Goal: Task Accomplishment & Management: Manage account settings

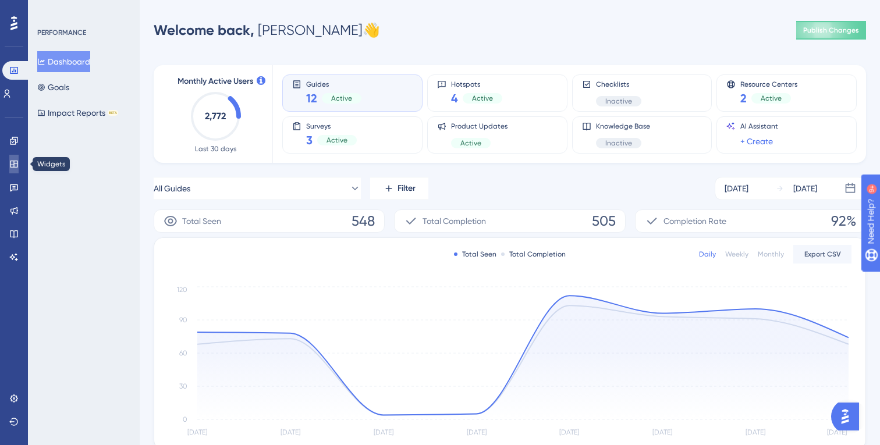
click at [10, 167] on icon at bounding box center [13, 163] width 9 height 9
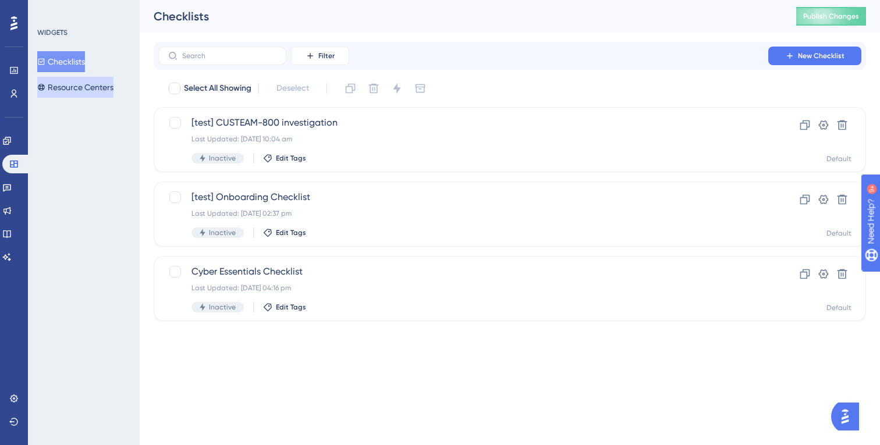
click at [69, 79] on button "Resource Centers" at bounding box center [75, 87] width 76 height 21
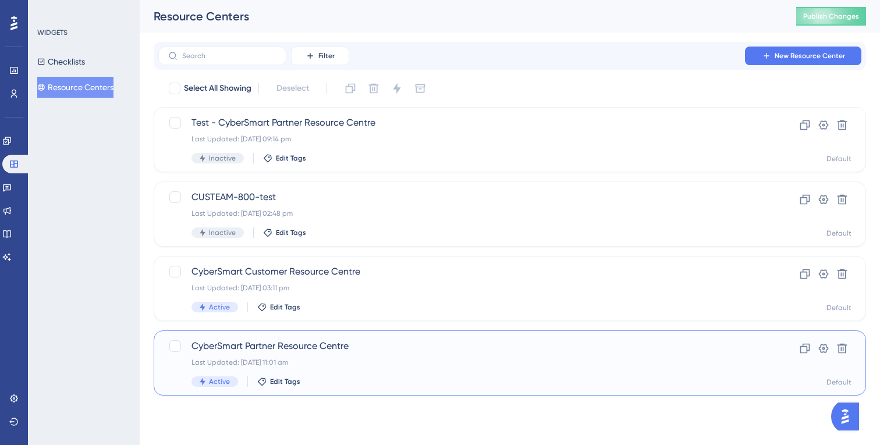
click at [339, 353] on div "CyberSmart Partner Resource Centre Last Updated: [DATE] 11:01 am Active Edit Ta…" at bounding box center [462, 363] width 543 height 48
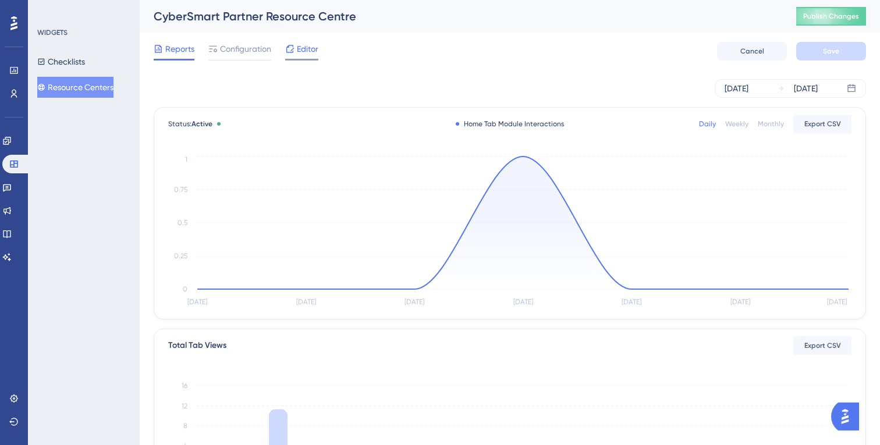
click at [290, 49] on icon at bounding box center [289, 48] width 9 height 9
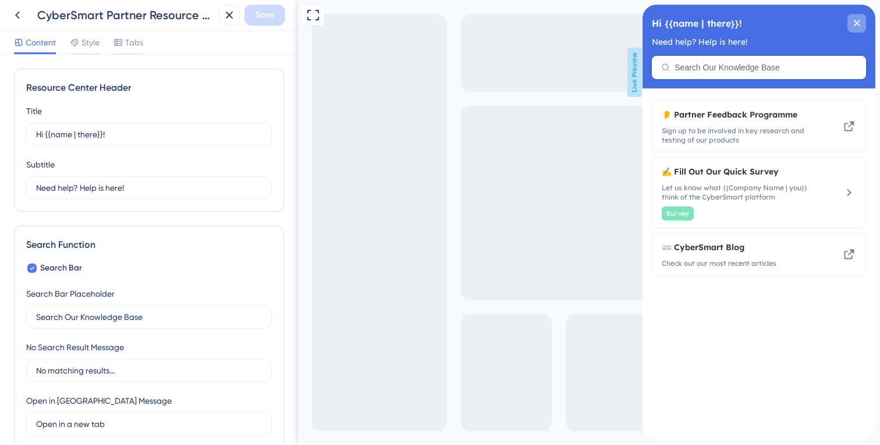
click at [861, 24] on div "close resource center" at bounding box center [856, 23] width 19 height 19
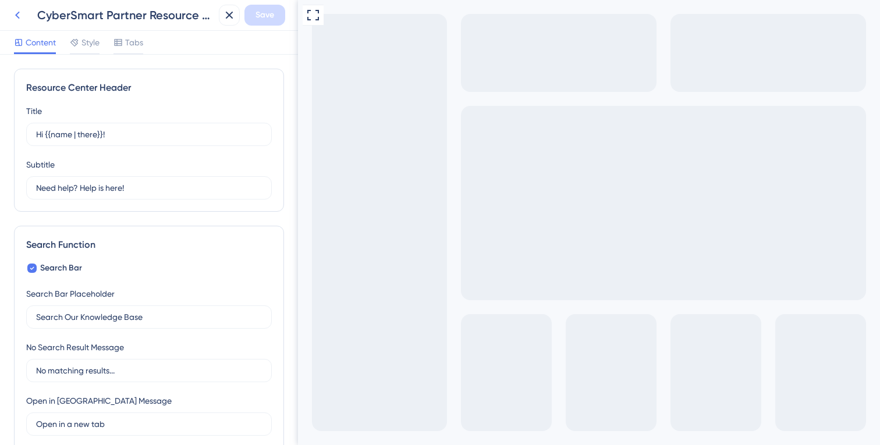
click at [21, 22] on icon at bounding box center [17, 15] width 14 height 14
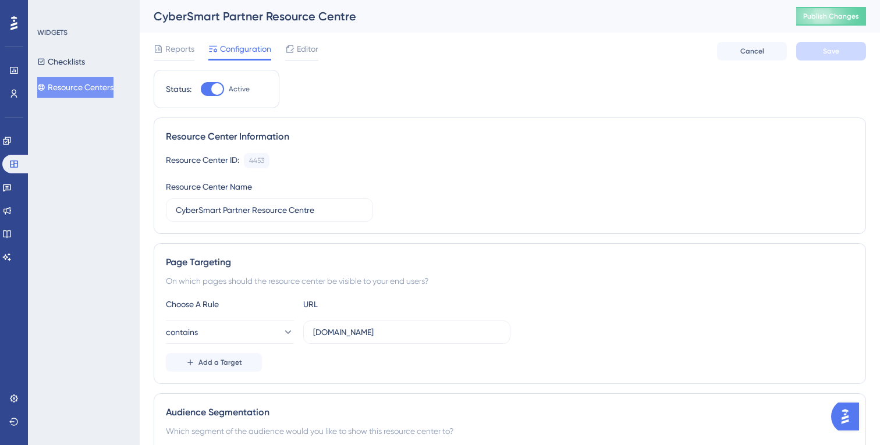
click at [77, 84] on button "Resource Centers" at bounding box center [75, 87] width 76 height 21
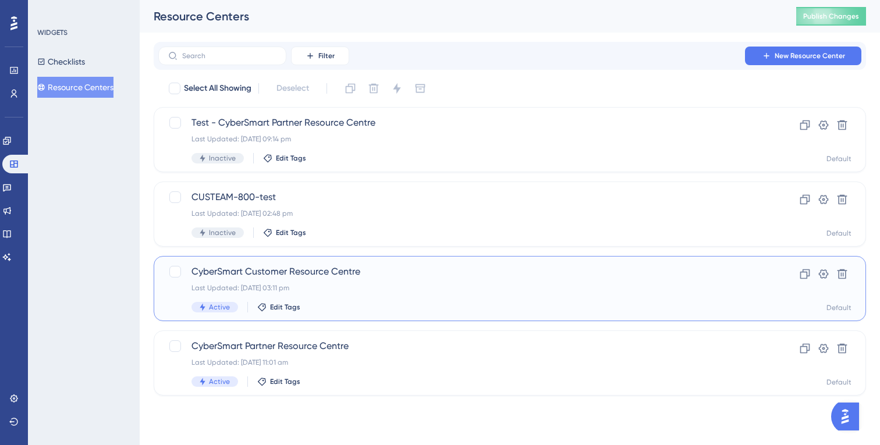
click at [307, 267] on span "CyberSmart Customer Resource Centre" at bounding box center [462, 272] width 543 height 14
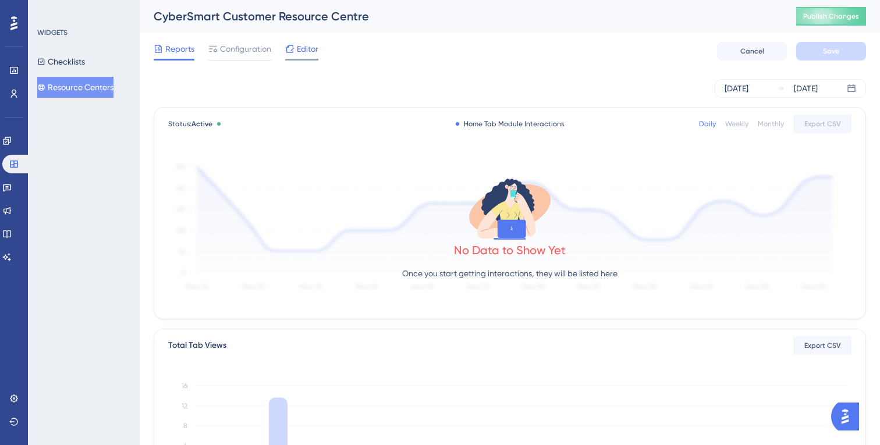
click at [315, 42] on span "Editor" at bounding box center [308, 49] width 22 height 14
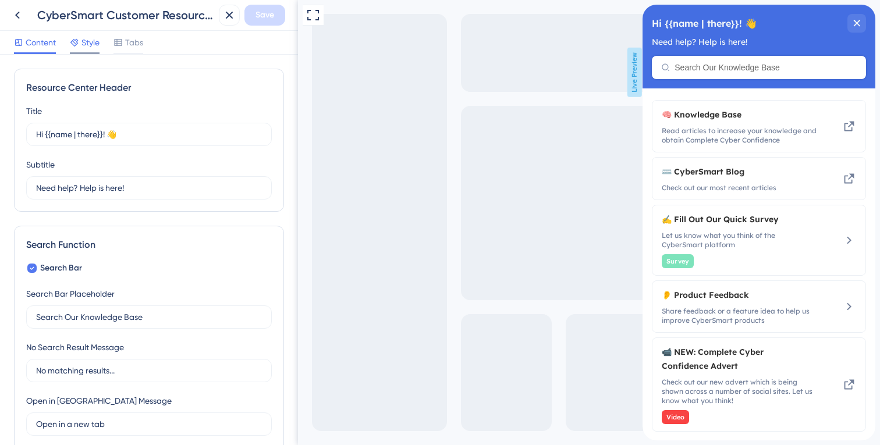
click at [94, 44] on span "Style" at bounding box center [90, 42] width 18 height 14
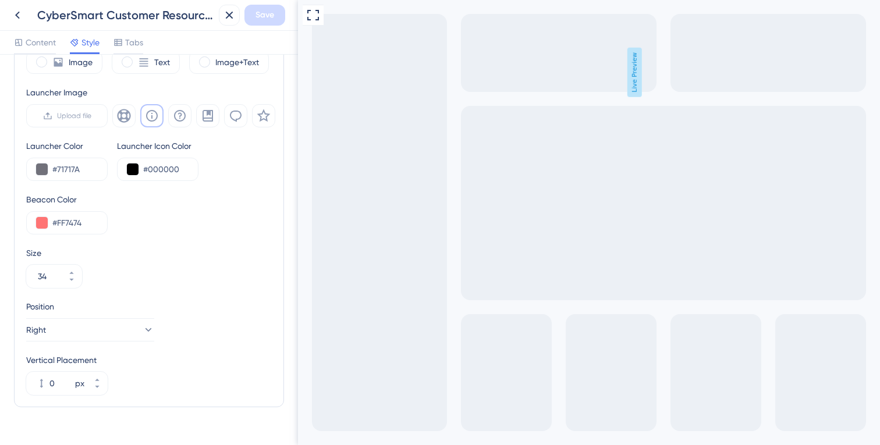
scroll to position [382, 0]
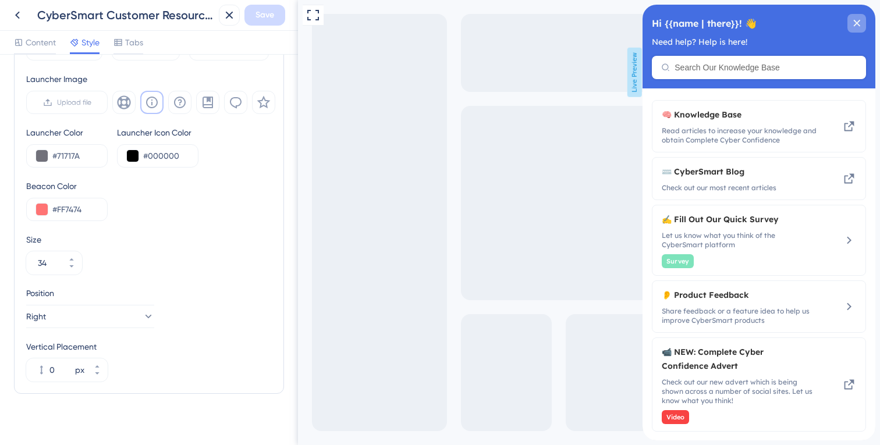
click at [859, 25] on icon "close resource center" at bounding box center [857, 23] width 6 height 6
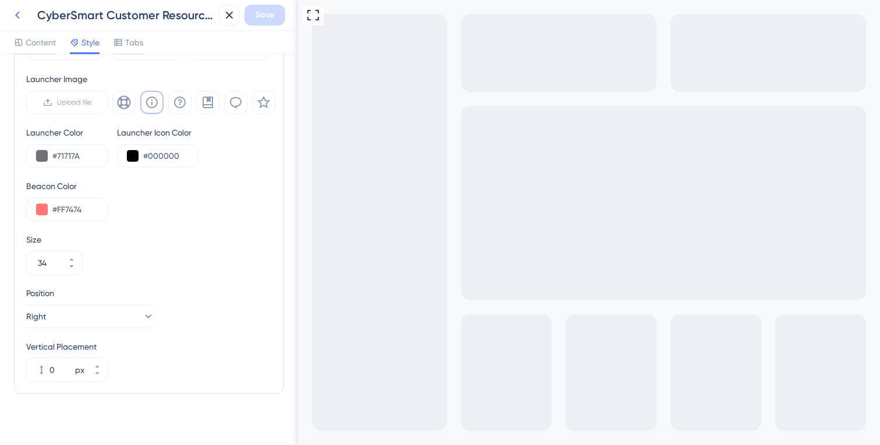
click at [13, 12] on icon at bounding box center [17, 15] width 14 height 14
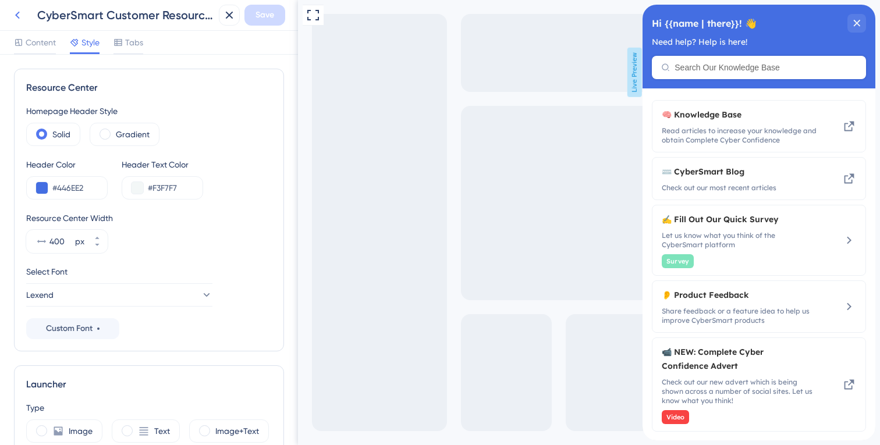
click at [27, 20] on button at bounding box center [17, 15] width 21 height 21
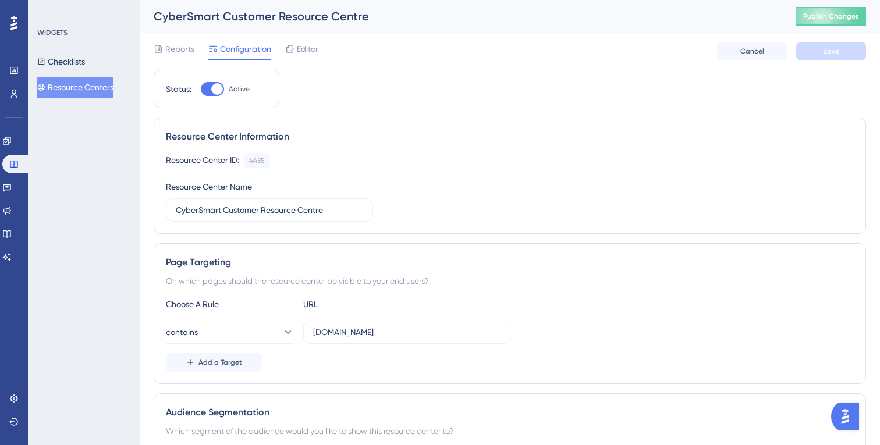
click at [71, 86] on button "Resource Centers" at bounding box center [75, 87] width 76 height 21
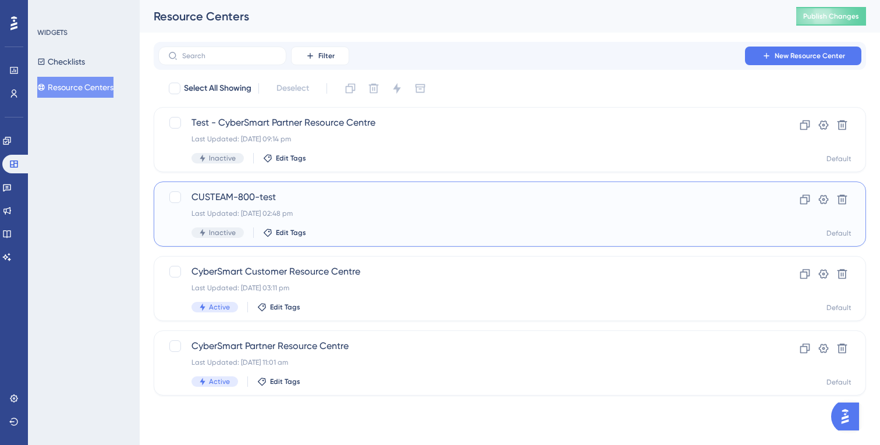
click at [347, 207] on div "CUSTEAM-800-test Last Updated: 08 Jul 2024 02:48 pm Inactive Edit Tags" at bounding box center [462, 214] width 543 height 48
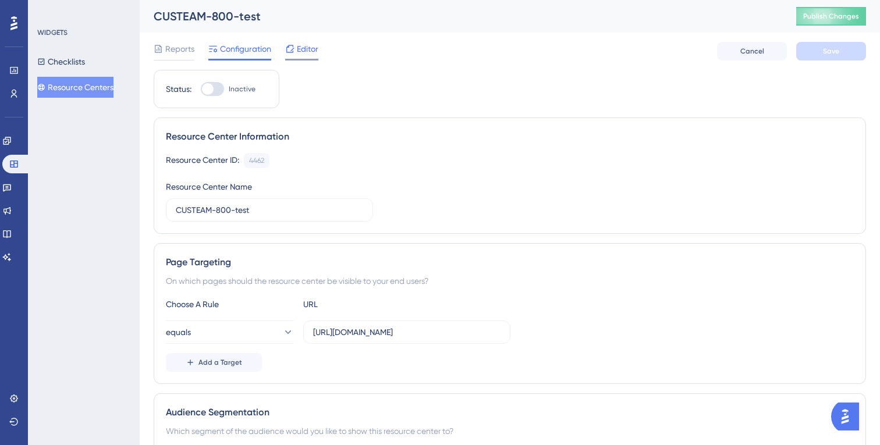
click at [311, 49] on span "Editor" at bounding box center [308, 49] width 22 height 14
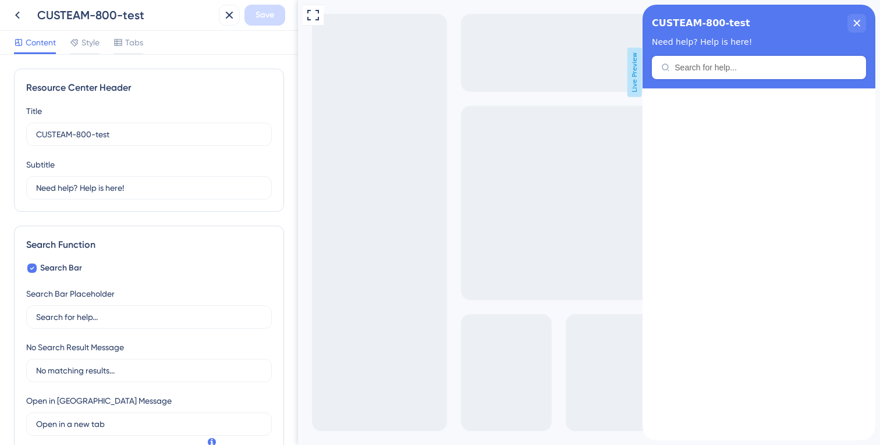
scroll to position [190, 0]
click at [87, 44] on span "Style" at bounding box center [90, 42] width 18 height 14
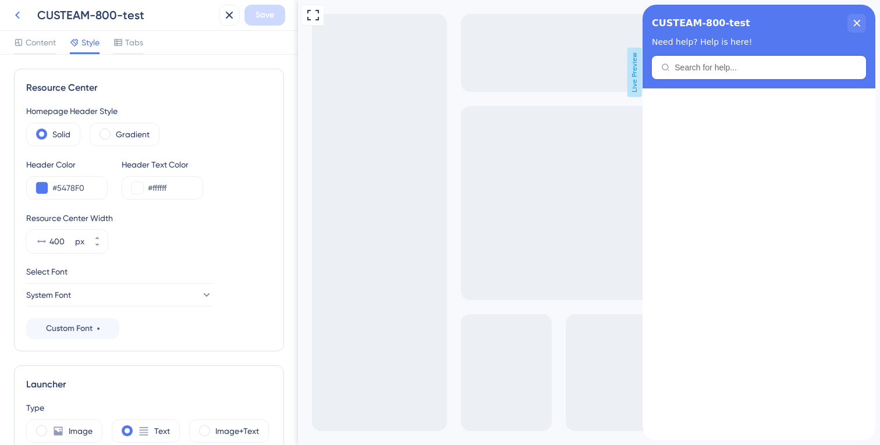
click at [16, 10] on icon at bounding box center [17, 15] width 14 height 14
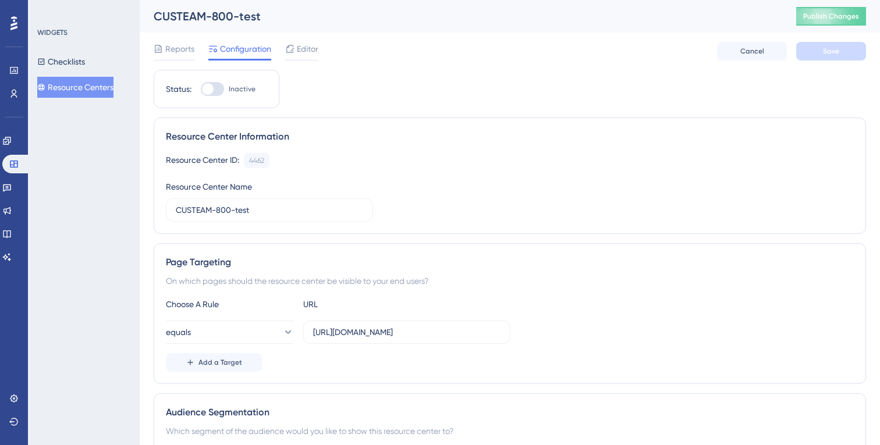
click at [86, 84] on button "Resource Centers" at bounding box center [75, 87] width 76 height 21
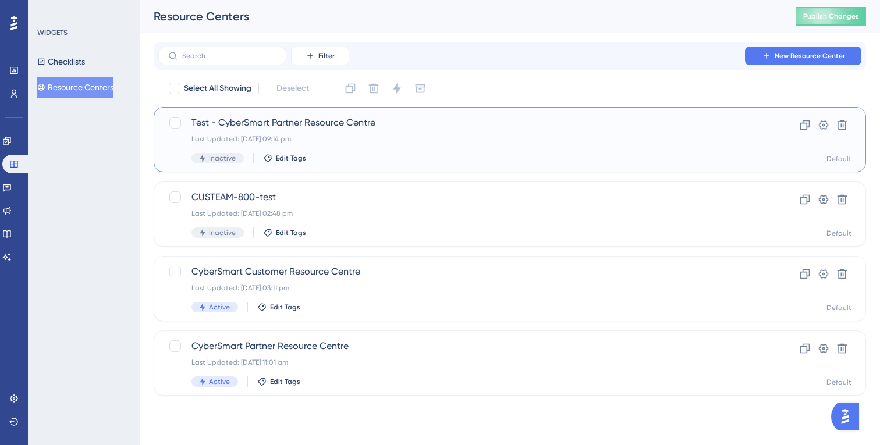
click at [292, 122] on span "Test - CyberSmart Partner Resource Centre" at bounding box center [462, 123] width 543 height 14
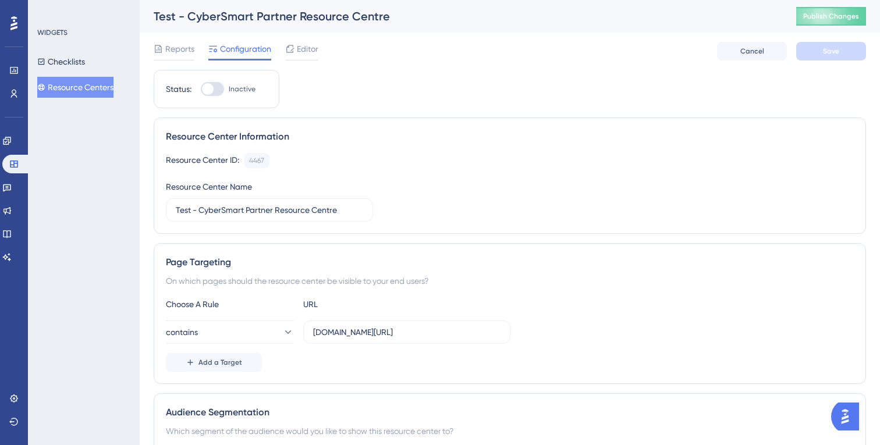
click at [330, 59] on div "Reports Configuration Editor Cancel Save" at bounding box center [510, 51] width 712 height 37
click at [317, 58] on div "Editor" at bounding box center [301, 51] width 33 height 19
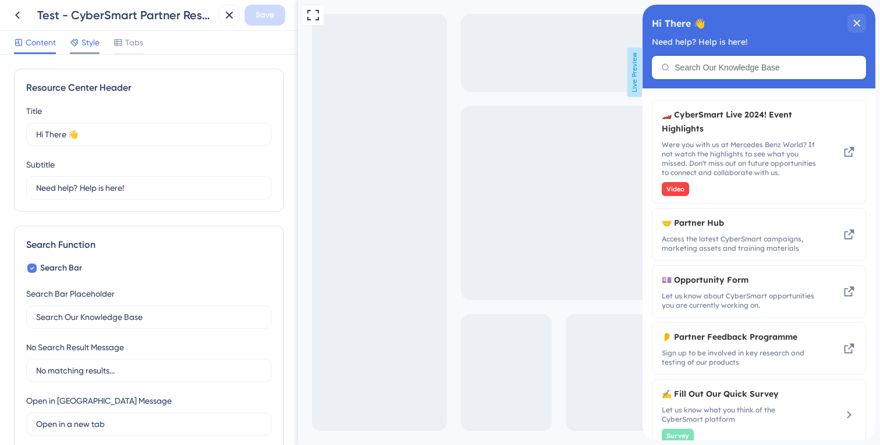
click at [86, 45] on span "Style" at bounding box center [90, 42] width 18 height 14
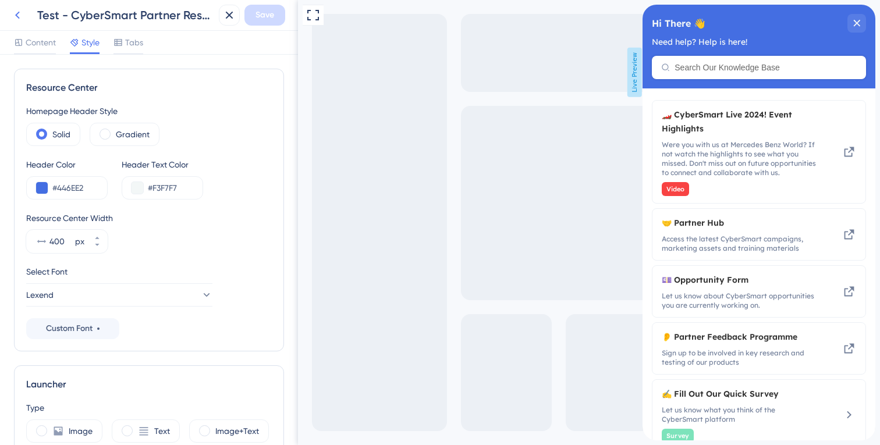
click at [13, 14] on icon at bounding box center [17, 15] width 14 height 14
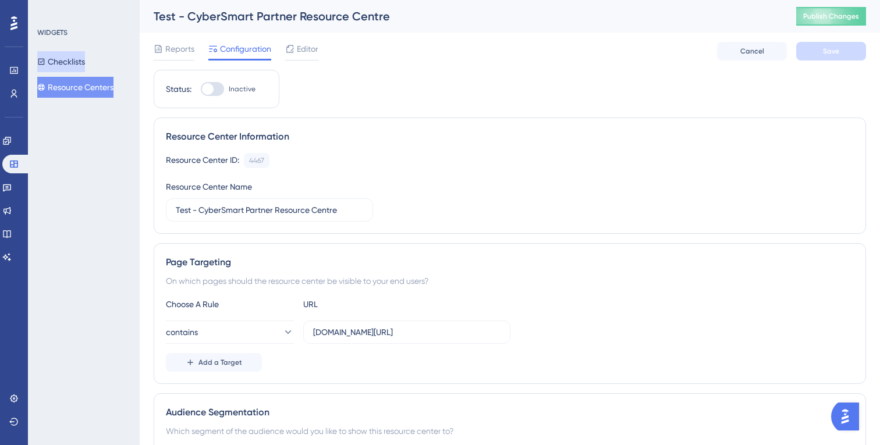
click at [77, 59] on button "Checklists" at bounding box center [61, 61] width 48 height 21
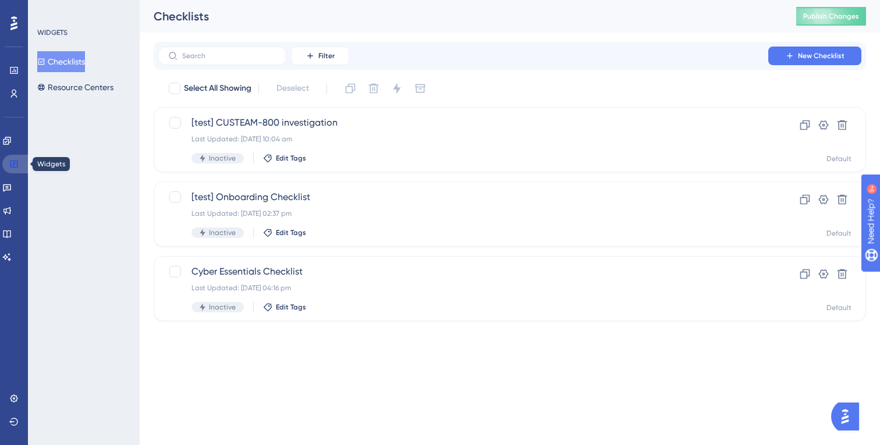
click at [22, 165] on link at bounding box center [16, 164] width 28 height 19
click at [14, 69] on icon at bounding box center [14, 70] width 8 height 7
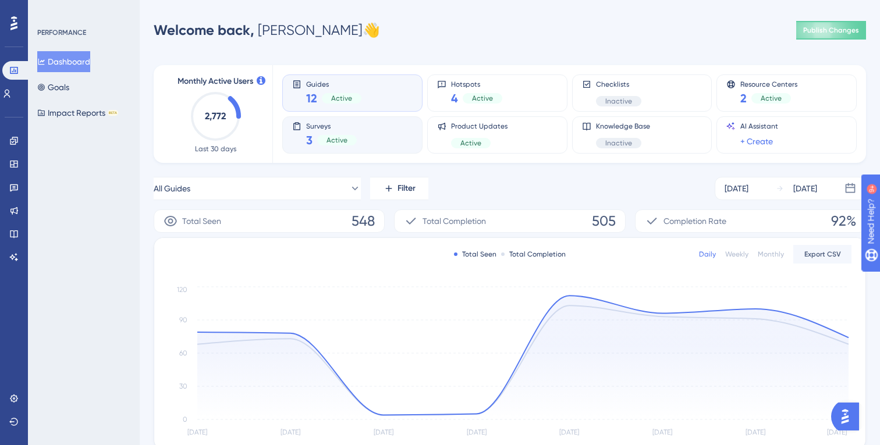
click at [355, 128] on span "Surveys" at bounding box center [331, 126] width 51 height 8
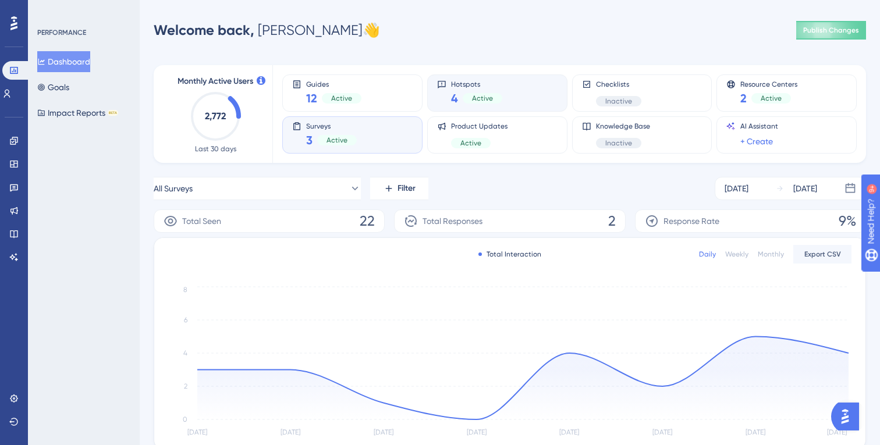
click at [520, 101] on div "Hotspots 4 Active" at bounding box center [497, 93] width 120 height 27
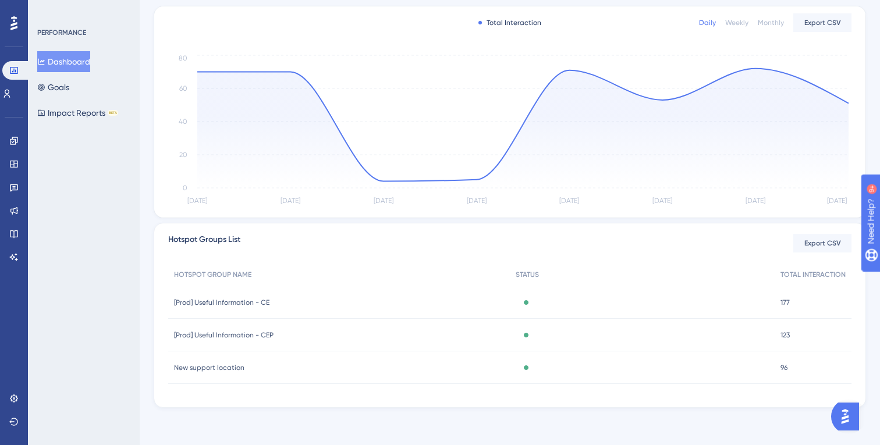
click at [262, 337] on span "[Prod] Useful Information - CEP" at bounding box center [223, 334] width 99 height 9
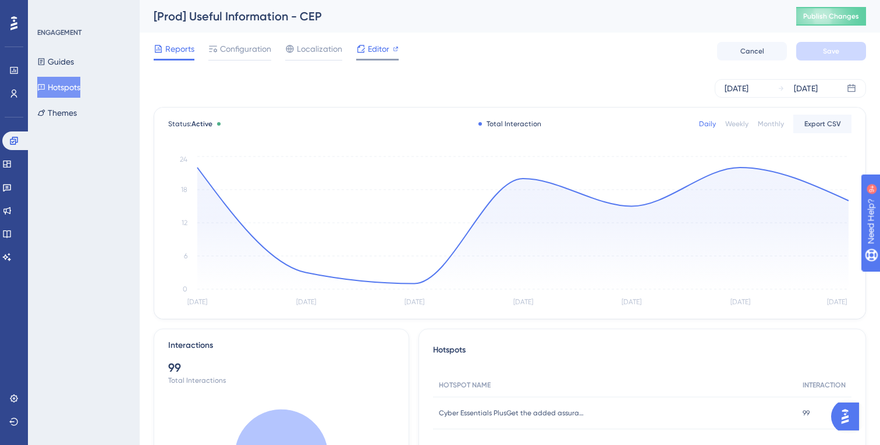
click at [364, 54] on div at bounding box center [360, 49] width 9 height 14
click at [291, 89] on div "Sep 19 2025 Sep 25 2025" at bounding box center [510, 88] width 712 height 19
click at [237, 44] on span "Configuration" at bounding box center [245, 49] width 51 height 14
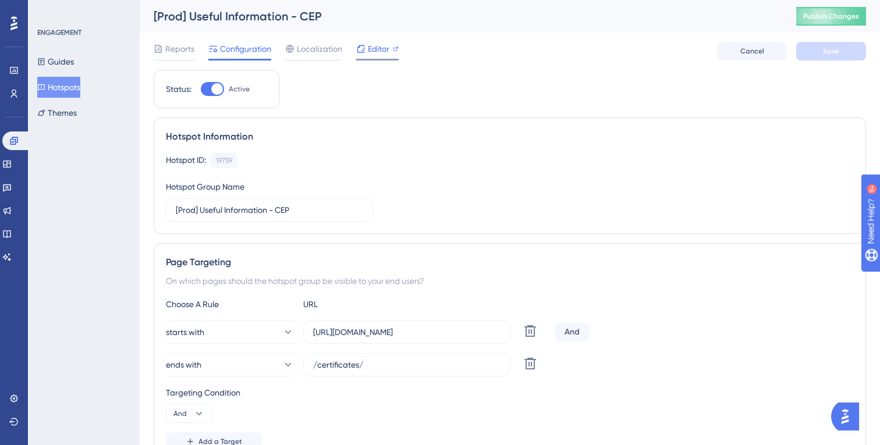
click at [386, 52] on span "Editor" at bounding box center [379, 49] width 22 height 14
click at [74, 65] on button "Guides" at bounding box center [55, 61] width 37 height 21
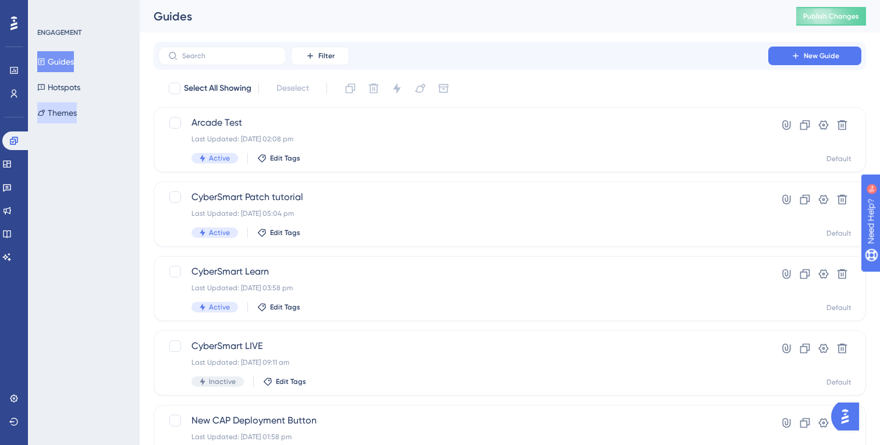
click at [71, 106] on button "Themes" at bounding box center [57, 112] width 40 height 21
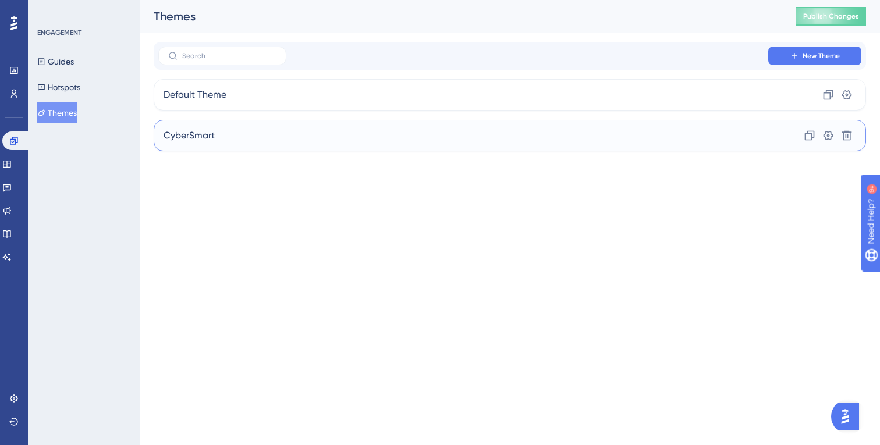
click at [239, 130] on div "CyberSmart Clone Settings Delete" at bounding box center [510, 135] width 712 height 31
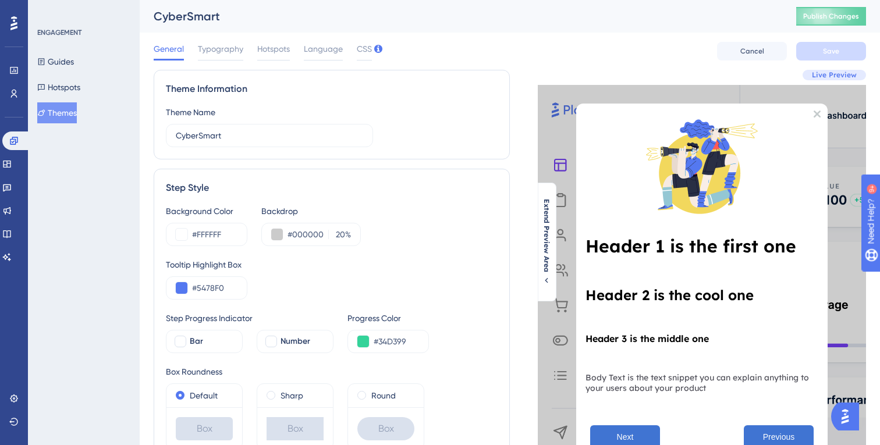
click at [230, 38] on div "General Typography Hotspots Language CSS Cancel Save" at bounding box center [510, 51] width 712 height 37
click at [226, 48] on span "Typography" at bounding box center [220, 49] width 45 height 14
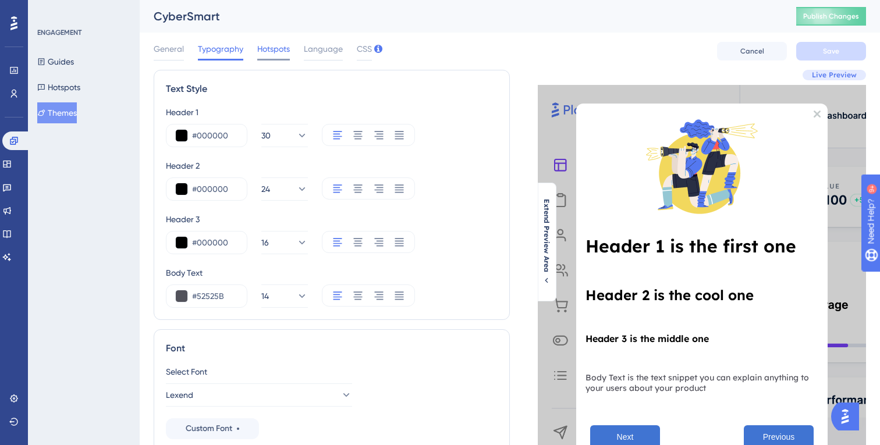
click at [265, 47] on span "Hotspots" at bounding box center [273, 49] width 33 height 14
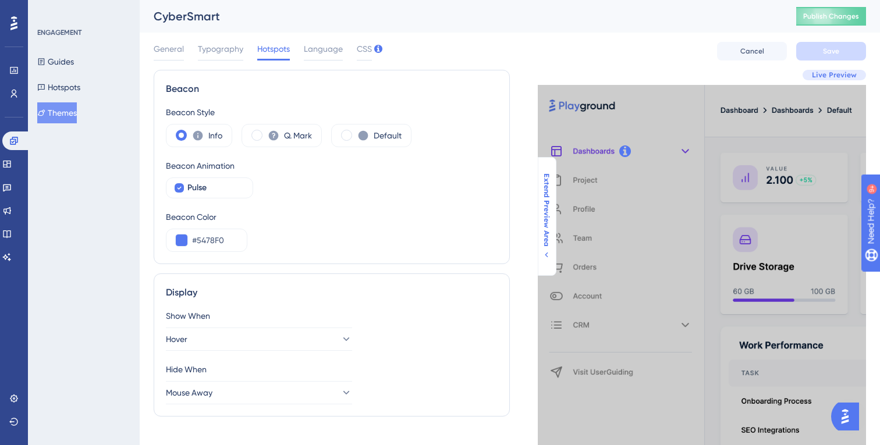
click at [548, 184] on span "Extend Preview Area" at bounding box center [546, 209] width 9 height 73
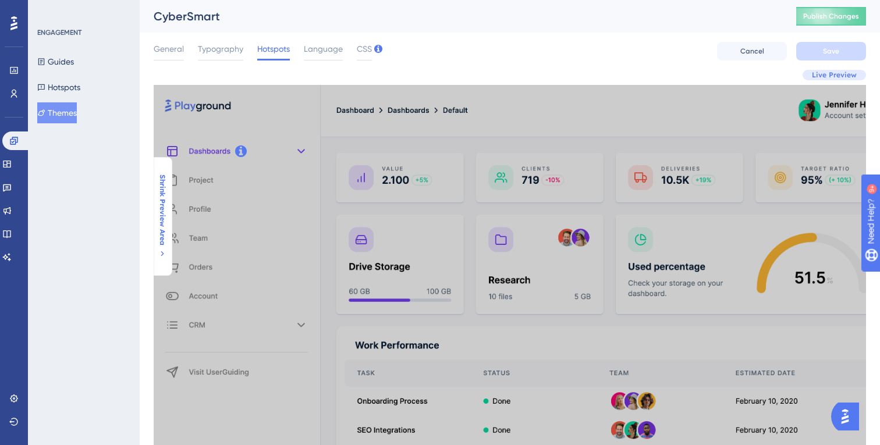
click at [159, 190] on span "Shrink Preview Area" at bounding box center [162, 210] width 9 height 71
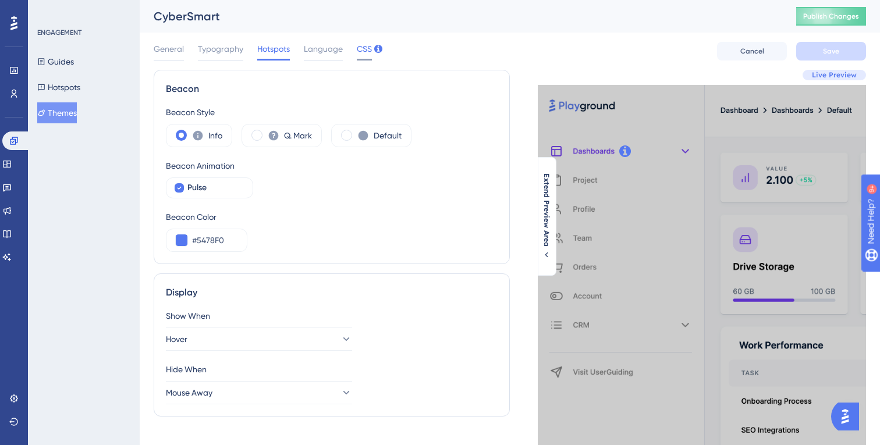
click at [357, 53] on span "CSS" at bounding box center [364, 49] width 15 height 14
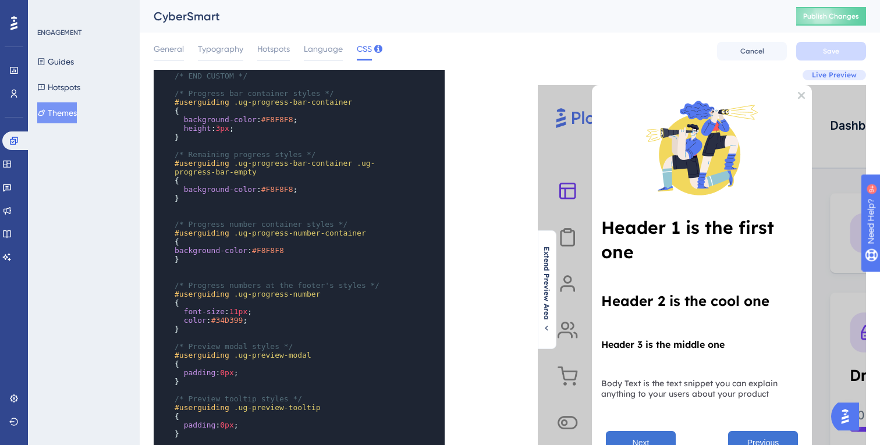
scroll to position [808, 0]
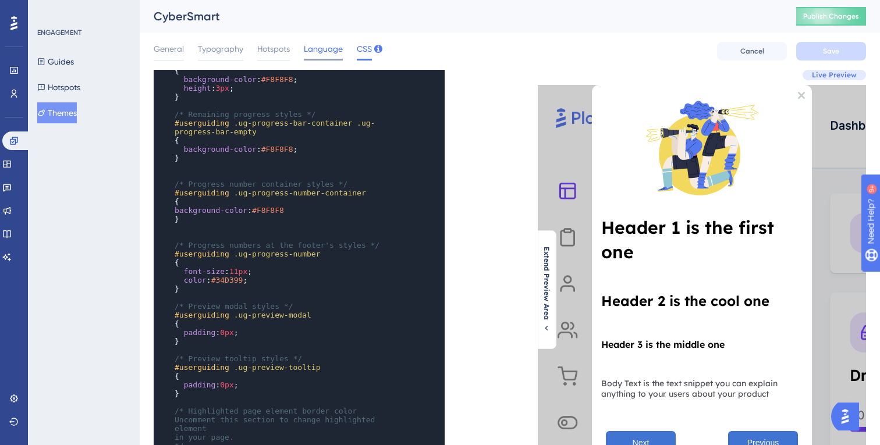
click at [326, 56] on div "Language" at bounding box center [323, 51] width 39 height 19
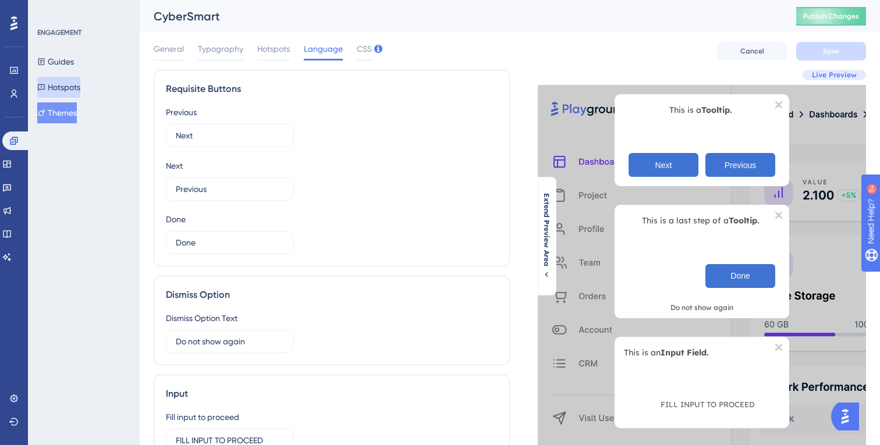
click at [61, 91] on button "Hotspots" at bounding box center [58, 87] width 43 height 21
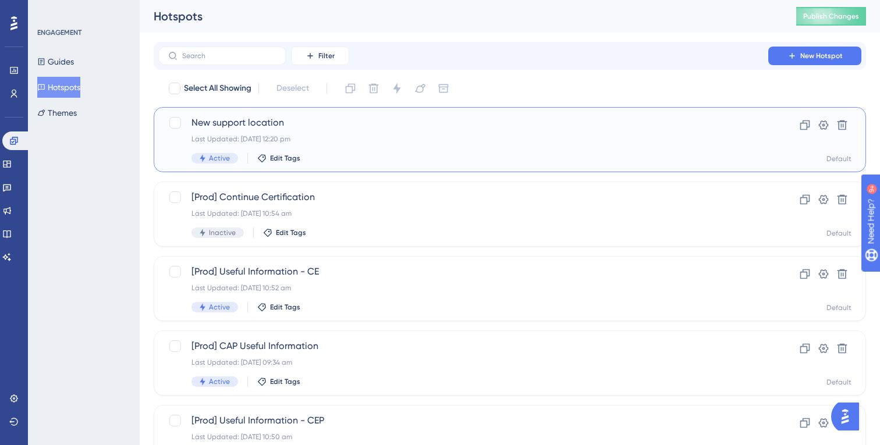
click at [301, 119] on span "New support location" at bounding box center [462, 123] width 543 height 14
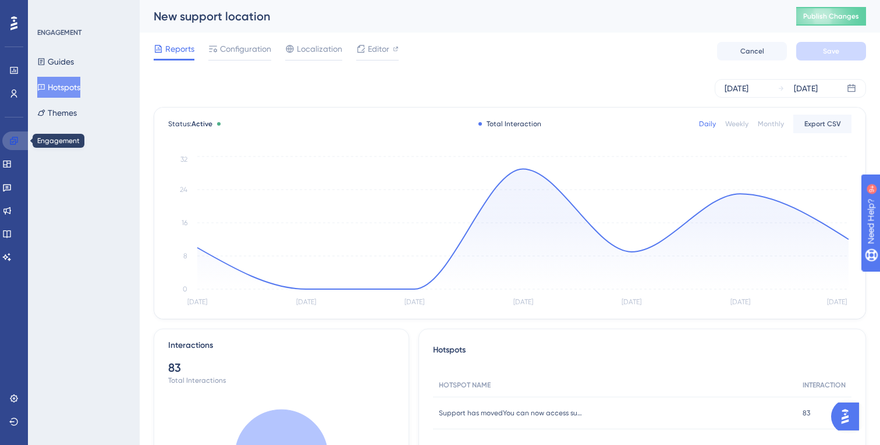
click at [7, 140] on link at bounding box center [16, 140] width 28 height 19
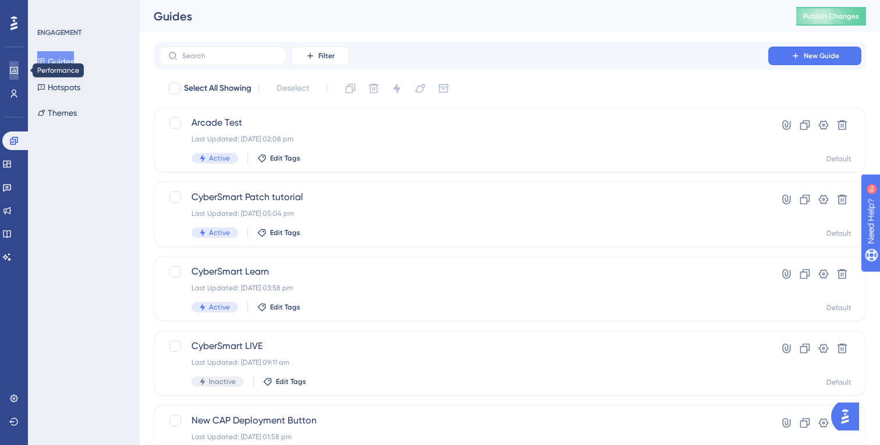
click at [19, 72] on link at bounding box center [13, 70] width 9 height 19
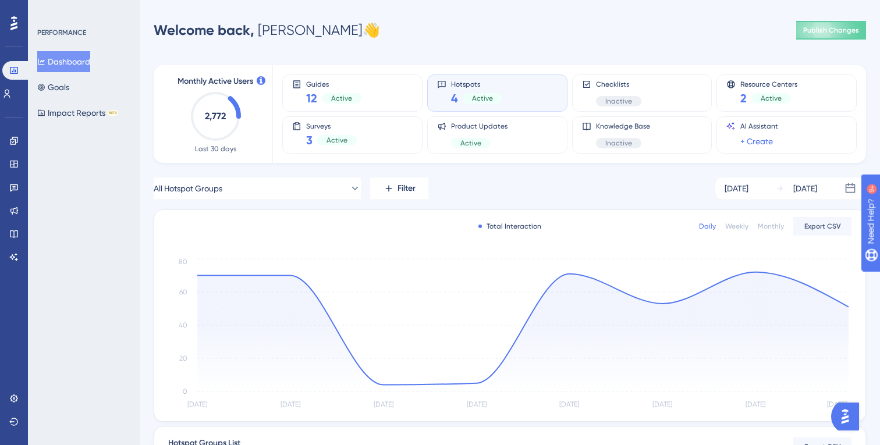
click at [14, 175] on div "Engagement Widgets Feedback Product Updates Knowledge Base AI Assistant" at bounding box center [13, 198] width 9 height 135
click at [18, 165] on icon at bounding box center [13, 163] width 9 height 9
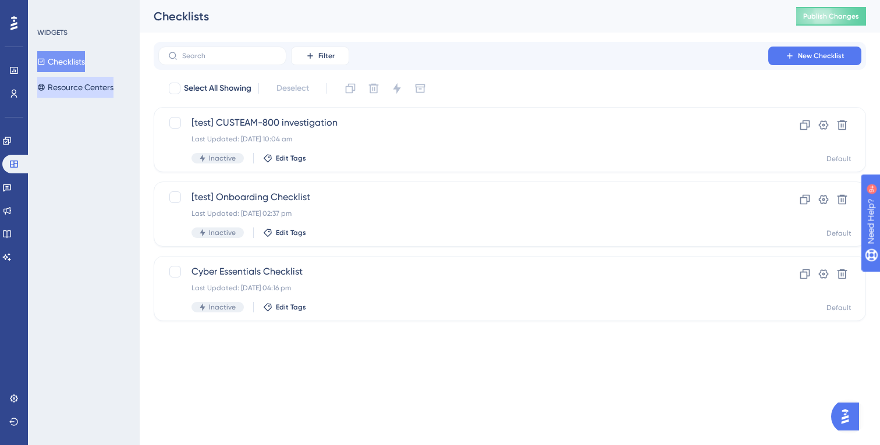
click at [79, 83] on button "Resource Centers" at bounding box center [75, 87] width 76 height 21
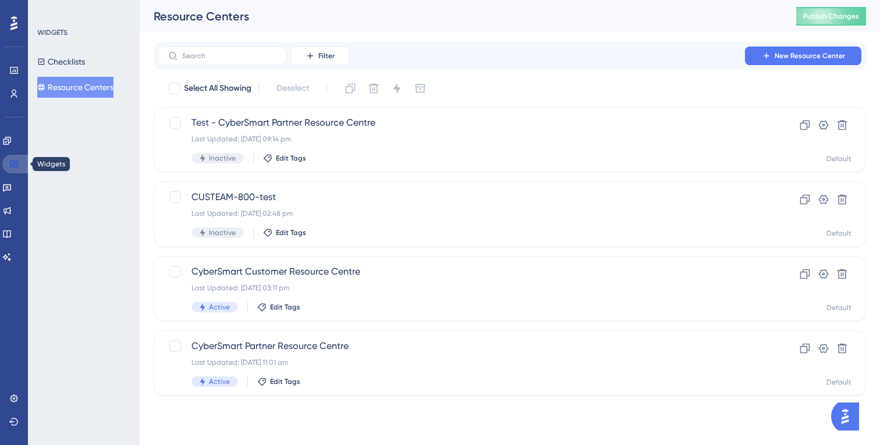
click at [10, 166] on icon at bounding box center [14, 164] width 8 height 7
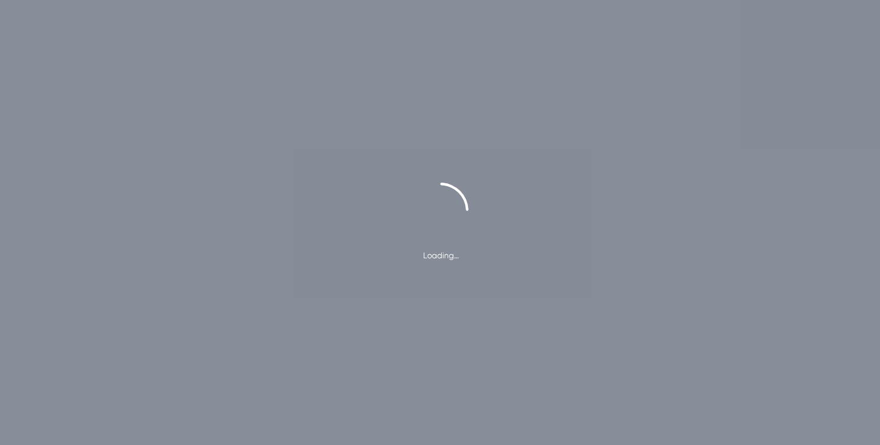
click at [746, 159] on div "Loading…" at bounding box center [440, 222] width 880 height 445
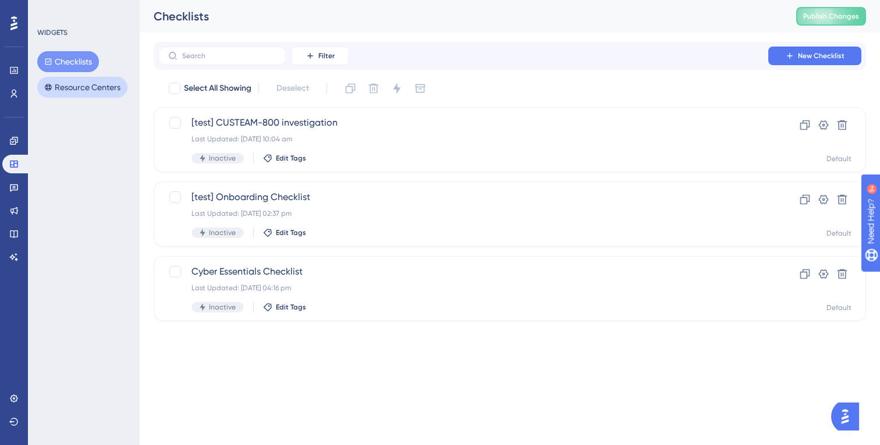
click at [97, 83] on button "Resource Centers" at bounding box center [82, 87] width 90 height 21
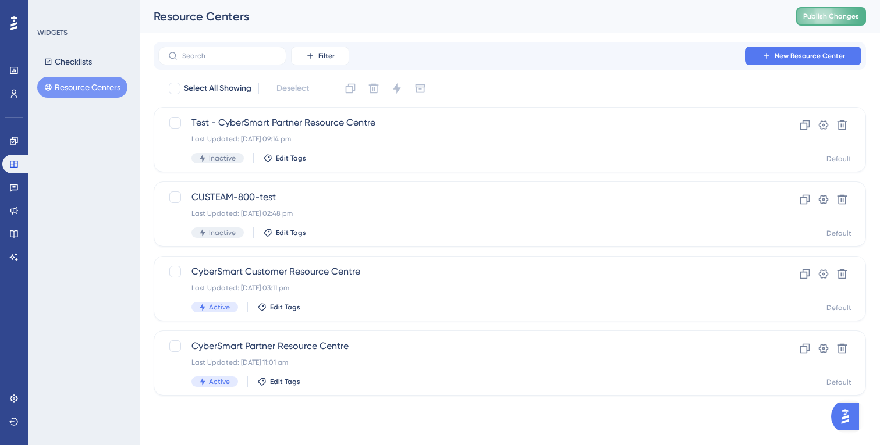
click at [829, 22] on button "Publish Changes" at bounding box center [831, 16] width 70 height 19
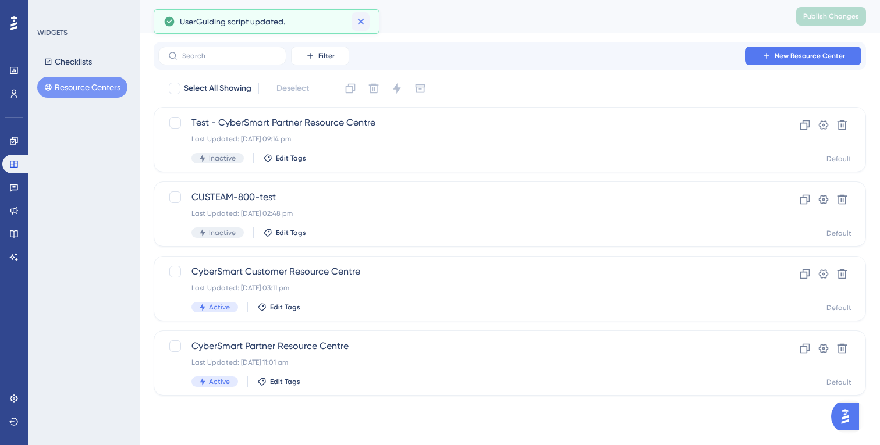
click at [350, 21] on div "UserGuiding script updated." at bounding box center [266, 21] width 206 height 19
drag, startPoint x: 365, startPoint y: 19, endPoint x: 131, endPoint y: 48, distance: 235.7
click at [364, 19] on icon at bounding box center [361, 22] width 12 height 12
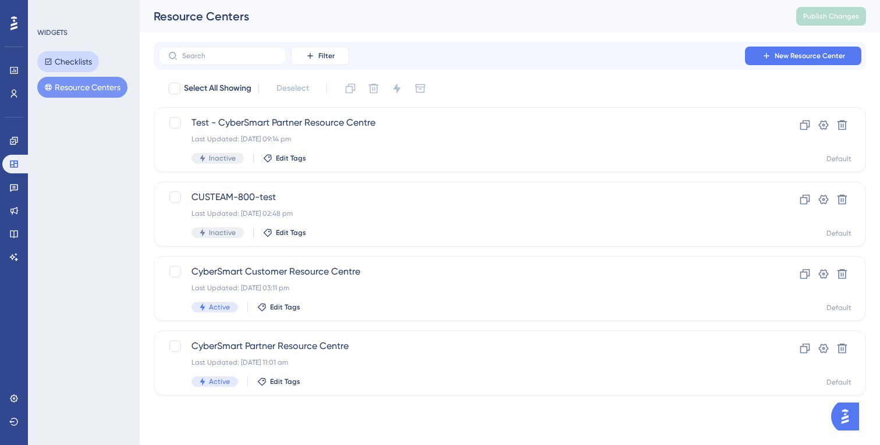
click at [78, 58] on button "Checklists" at bounding box center [68, 61] width 62 height 21
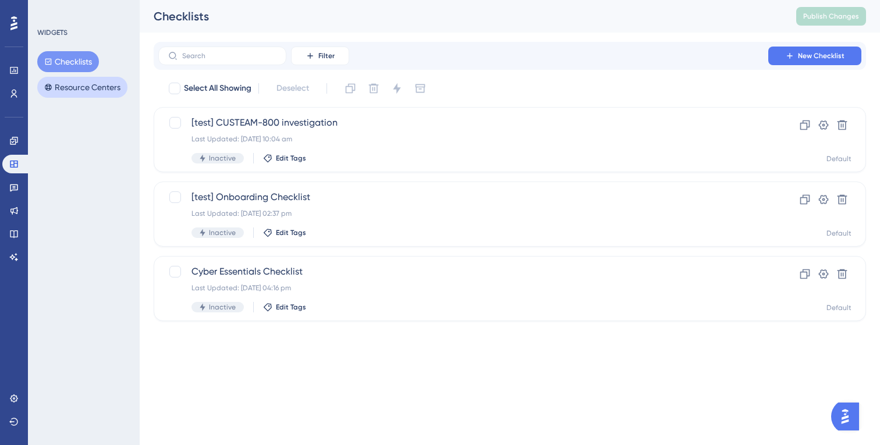
click at [78, 84] on button "Resource Centers" at bounding box center [82, 87] width 90 height 21
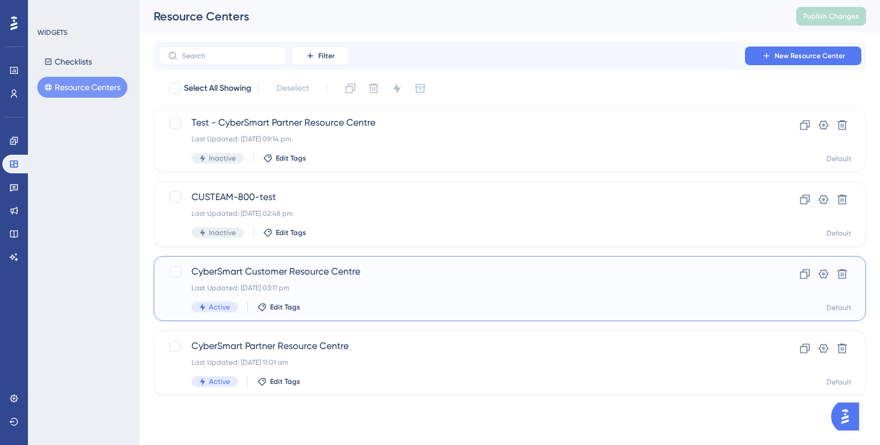
click at [337, 310] on div "Active Edit Tags" at bounding box center [462, 307] width 543 height 10
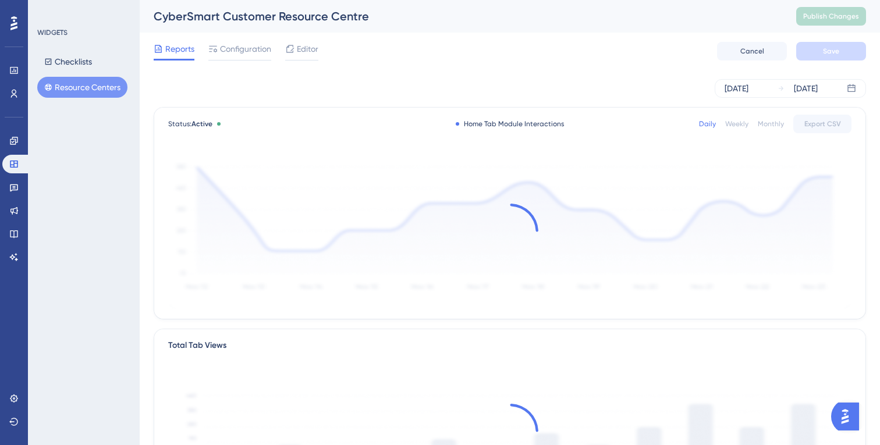
click at [300, 41] on div "Reports Configuration Editor Cancel Save" at bounding box center [510, 51] width 712 height 37
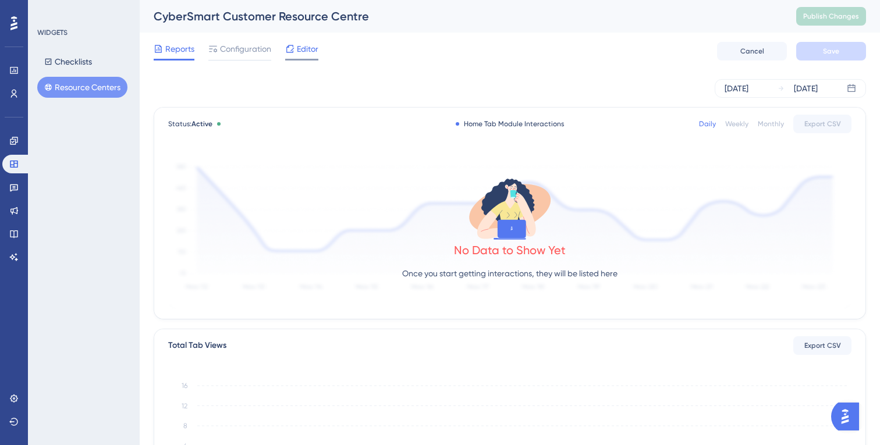
click at [299, 45] on span "Editor" at bounding box center [308, 49] width 22 height 14
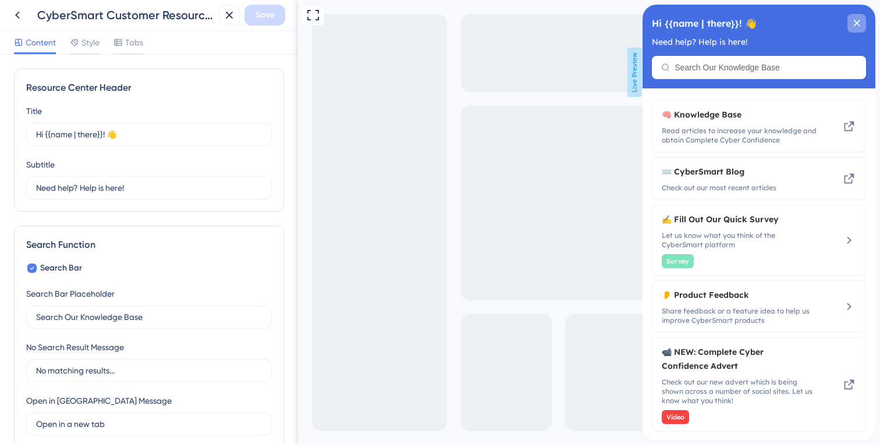
click at [859, 27] on div "close resource center" at bounding box center [856, 23] width 19 height 19
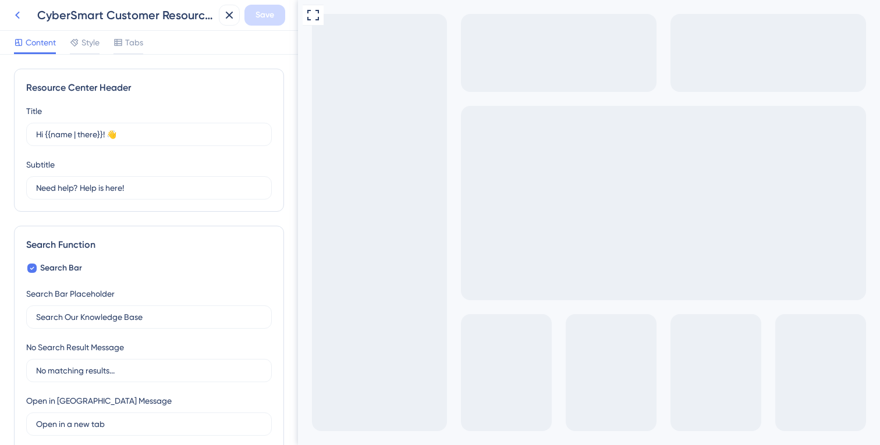
click at [17, 19] on icon at bounding box center [17, 15] width 14 height 14
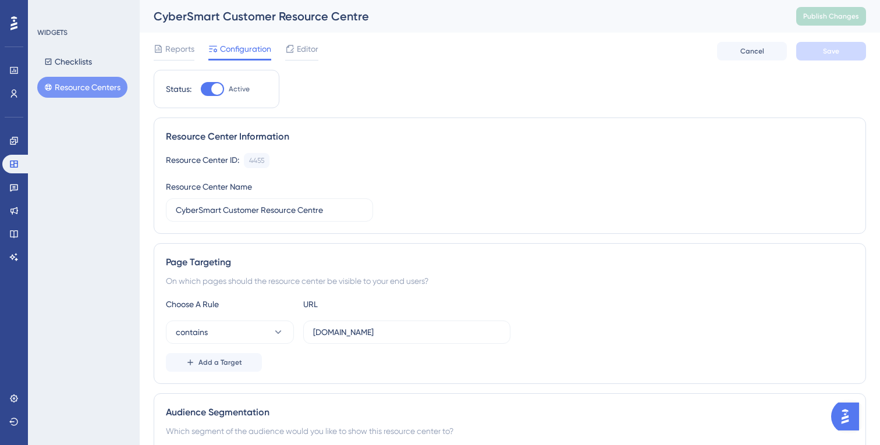
click at [71, 72] on div "Checklists Resource Centers" at bounding box center [84, 74] width 94 height 47
click at [68, 84] on button "Resource Centers" at bounding box center [82, 87] width 90 height 21
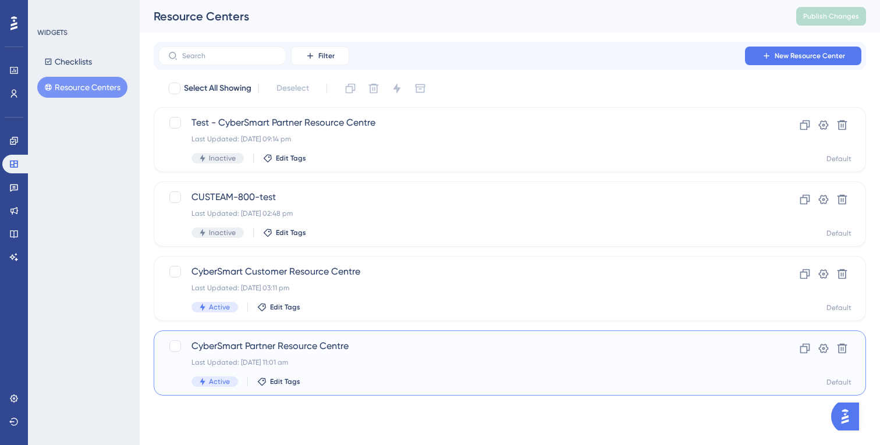
click at [368, 337] on div "CyberSmart Partner Resource Centre Last Updated: 22 Jul 2025 11:01 am Active Ed…" at bounding box center [510, 362] width 712 height 65
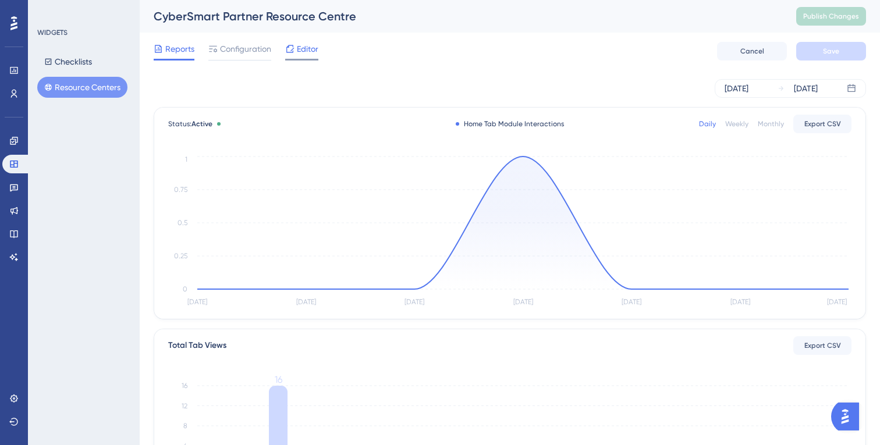
click at [303, 42] on span "Editor" at bounding box center [308, 49] width 22 height 14
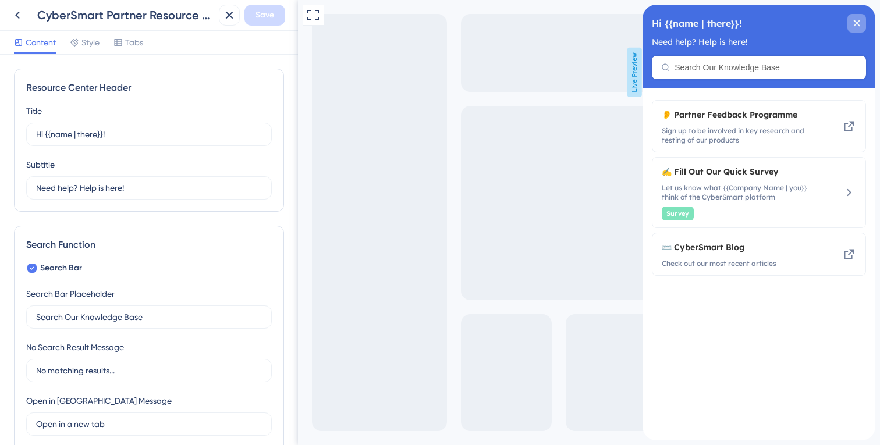
click at [855, 24] on icon "close resource center" at bounding box center [857, 23] width 6 height 6
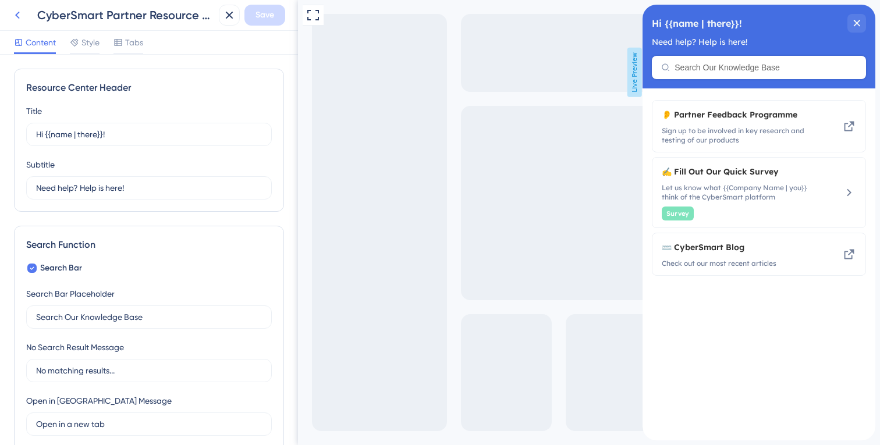
click at [16, 19] on icon at bounding box center [17, 15] width 14 height 14
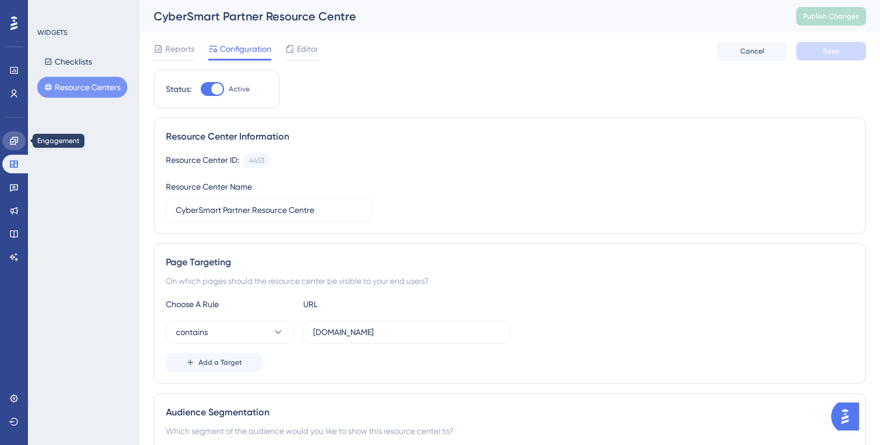
click at [10, 140] on icon at bounding box center [13, 140] width 9 height 9
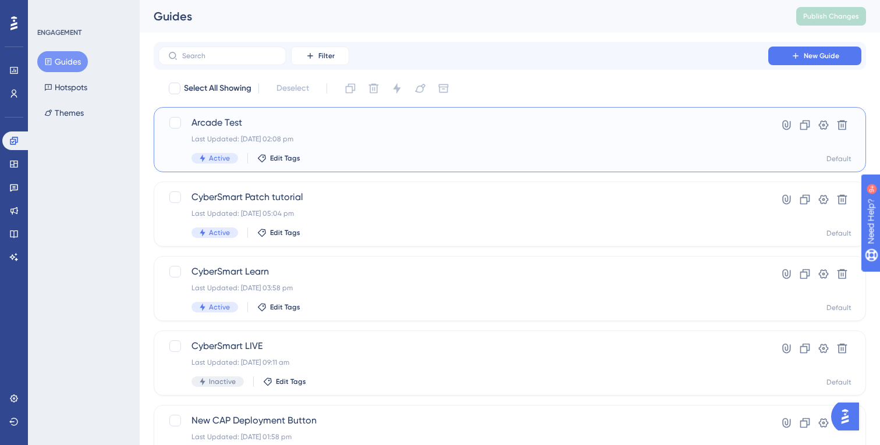
click at [396, 152] on div "Arcade Test Last Updated: 03 Jul 2025 02:08 pm Active Edit Tags" at bounding box center [462, 140] width 543 height 48
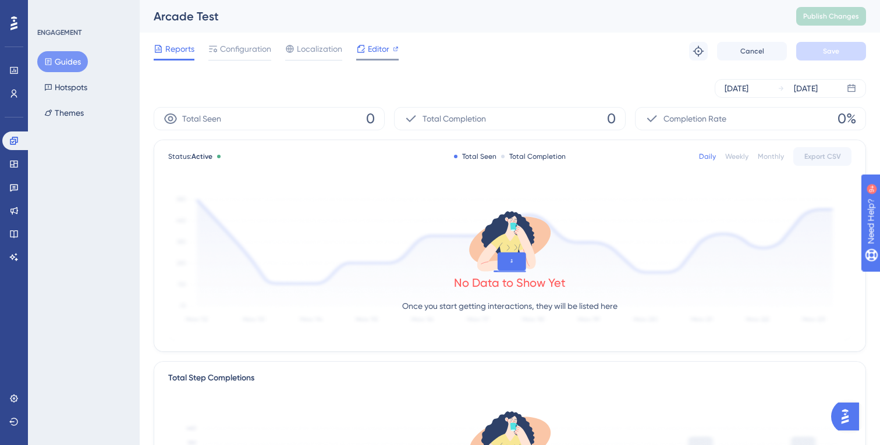
click at [387, 55] on span "Editor" at bounding box center [379, 49] width 22 height 14
click at [317, 49] on span "Localization" at bounding box center [319, 49] width 45 height 14
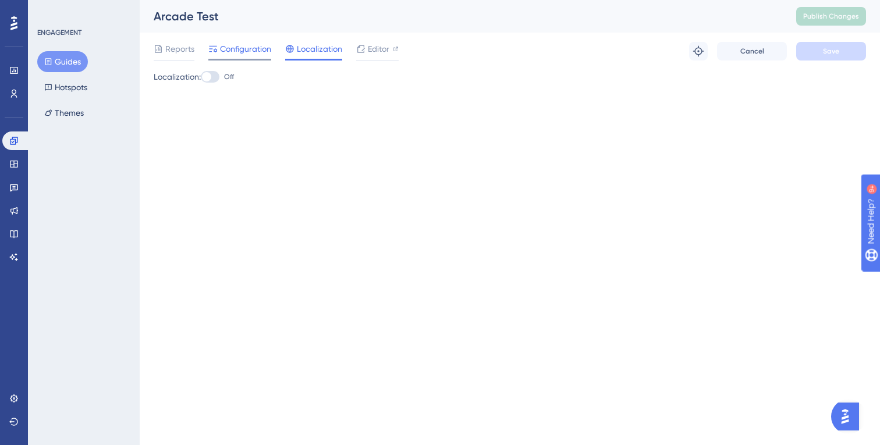
click at [237, 50] on span "Configuration" at bounding box center [245, 49] width 51 height 14
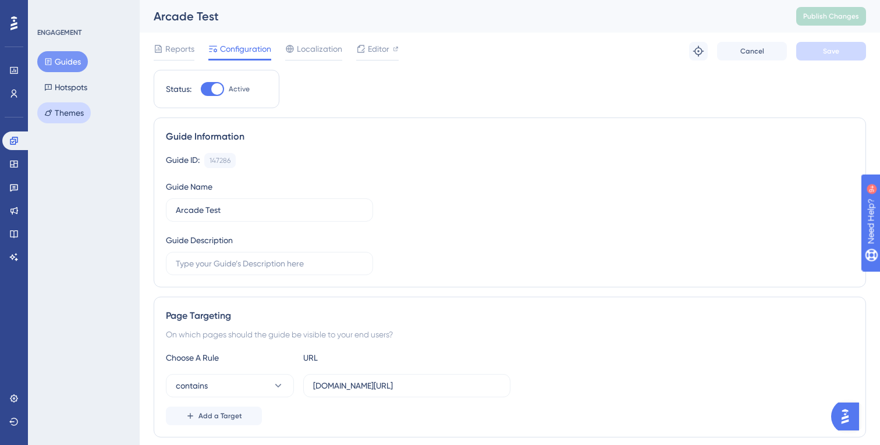
click at [72, 108] on button "Themes" at bounding box center [64, 112] width 54 height 21
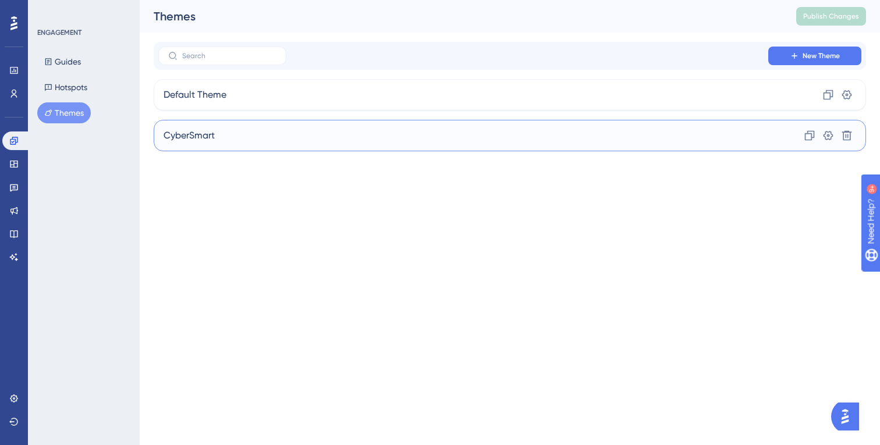
click at [311, 146] on div "CyberSmart Clone Settings Delete" at bounding box center [510, 135] width 712 height 31
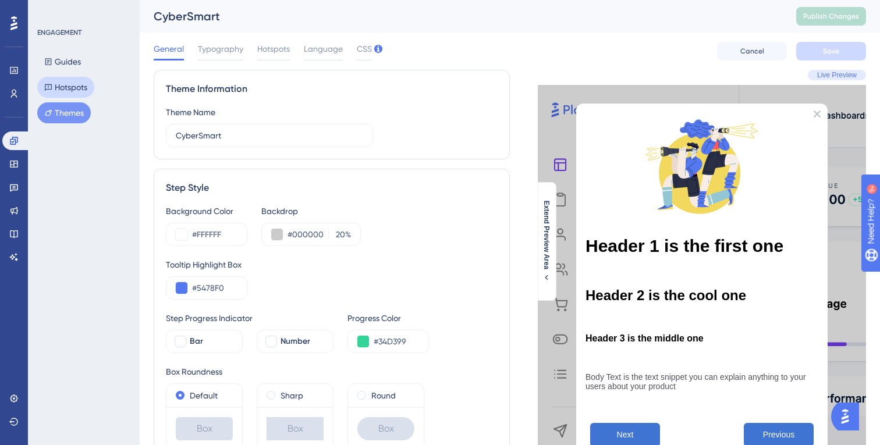
click at [78, 94] on button "Hotspots" at bounding box center [65, 87] width 57 height 21
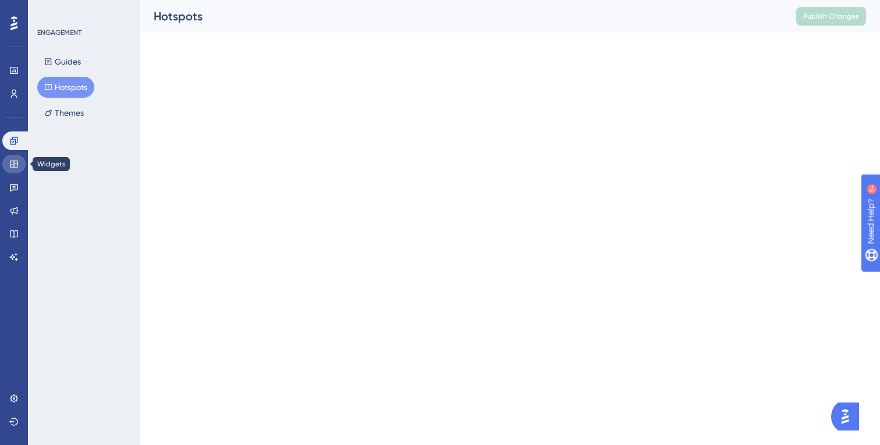
click at [23, 163] on link at bounding box center [13, 164] width 23 height 19
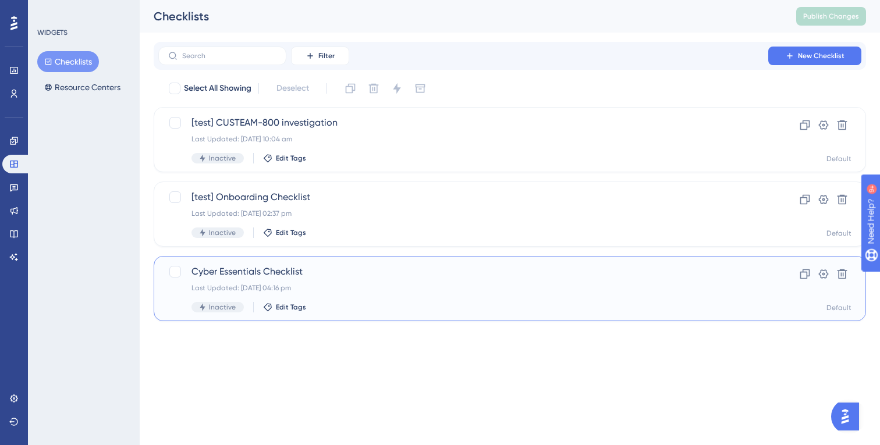
click at [364, 275] on span "Cyber Essentials Checklist" at bounding box center [462, 272] width 543 height 14
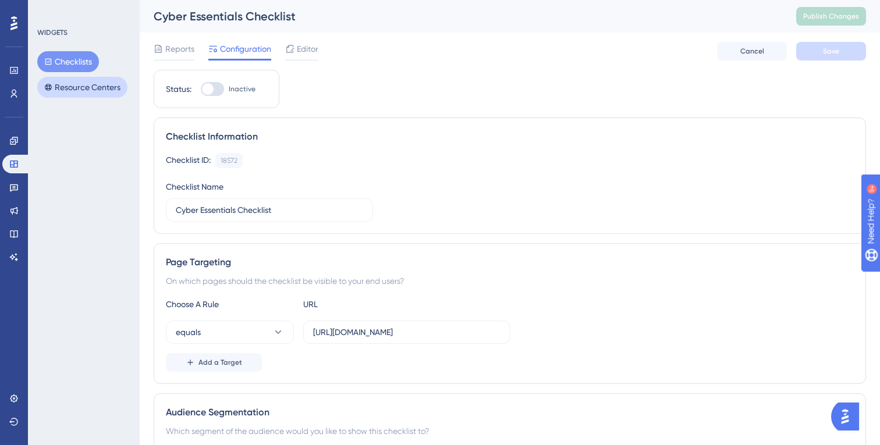
drag, startPoint x: 114, startPoint y: 93, endPoint x: 123, endPoint y: 92, distance: 9.4
click at [114, 93] on button "Resource Centers" at bounding box center [82, 87] width 90 height 21
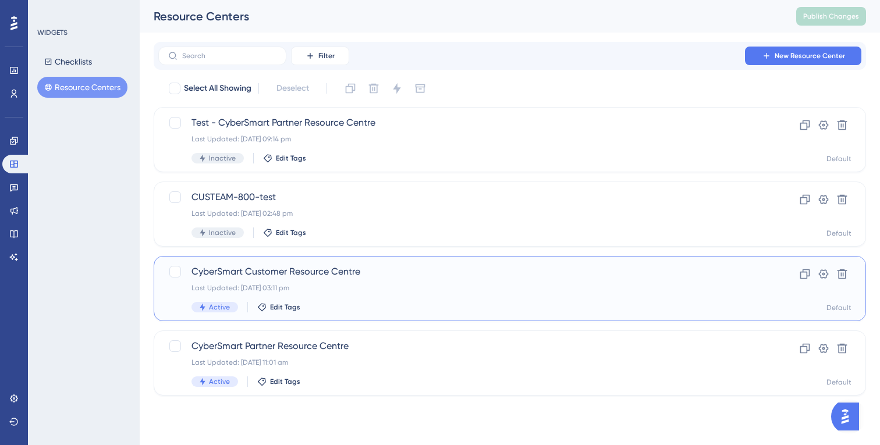
click at [426, 278] on span "CyberSmart Customer Resource Centre" at bounding box center [462, 272] width 543 height 14
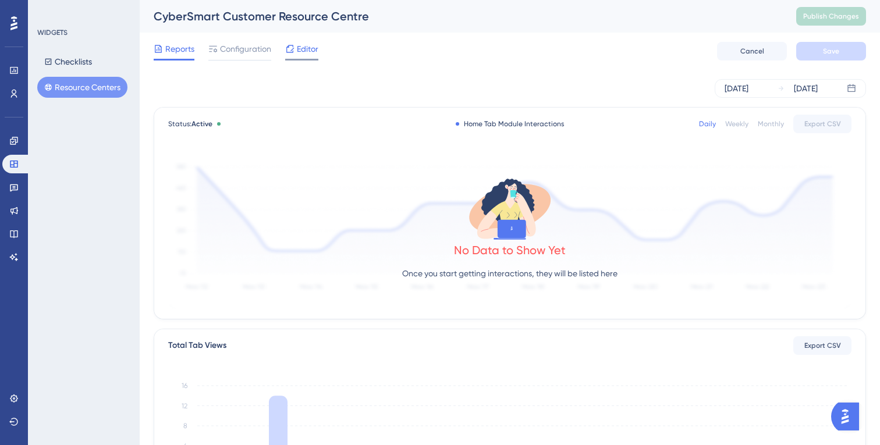
click at [297, 45] on span "Editor" at bounding box center [308, 49] width 22 height 14
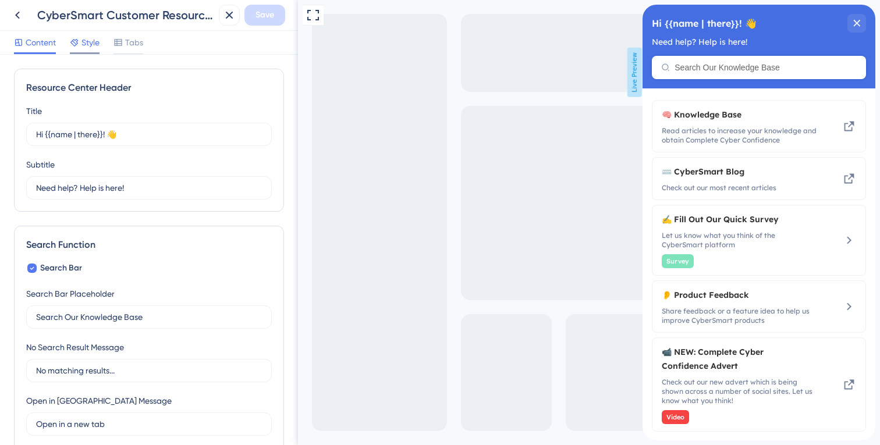
click at [88, 43] on span "Style" at bounding box center [90, 42] width 18 height 14
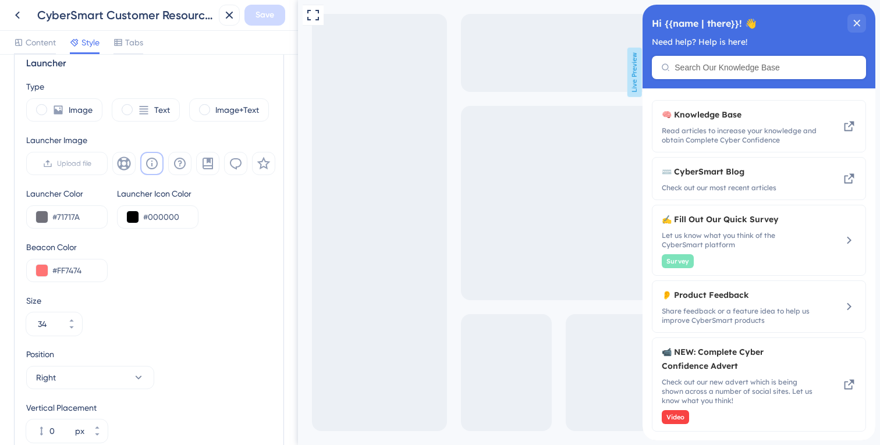
scroll to position [362, 0]
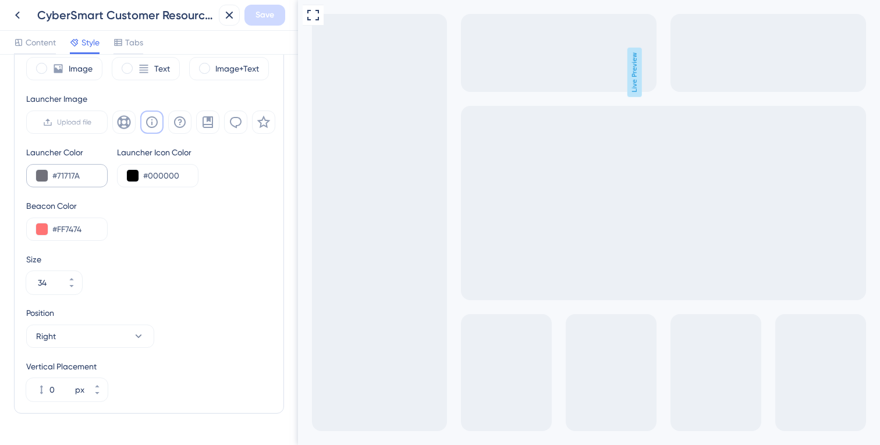
click at [75, 165] on div "#71717A" at bounding box center [66, 175] width 81 height 23
click at [69, 171] on input "#71717A" at bounding box center [74, 176] width 45 height 14
click at [16, 12] on icon at bounding box center [17, 15] width 14 height 14
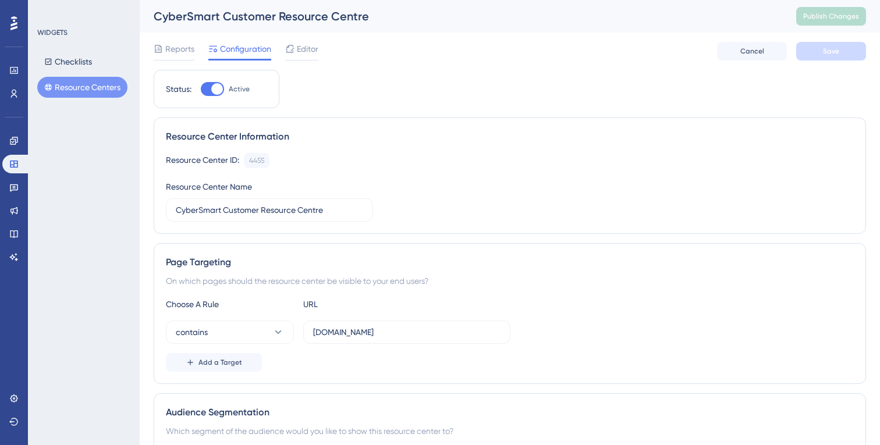
click at [126, 132] on div "WIDGETS Checklists Resource Centers" at bounding box center [84, 222] width 112 height 445
click at [301, 51] on span "Editor" at bounding box center [308, 49] width 22 height 14
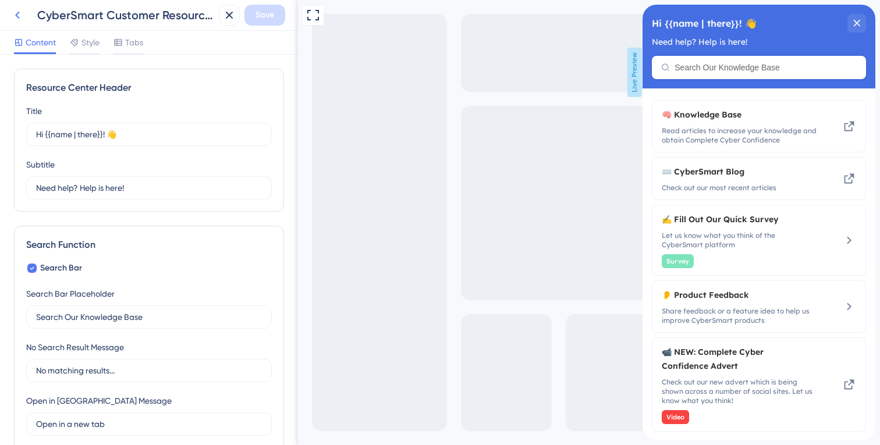
click at [17, 19] on icon at bounding box center [17, 15] width 14 height 14
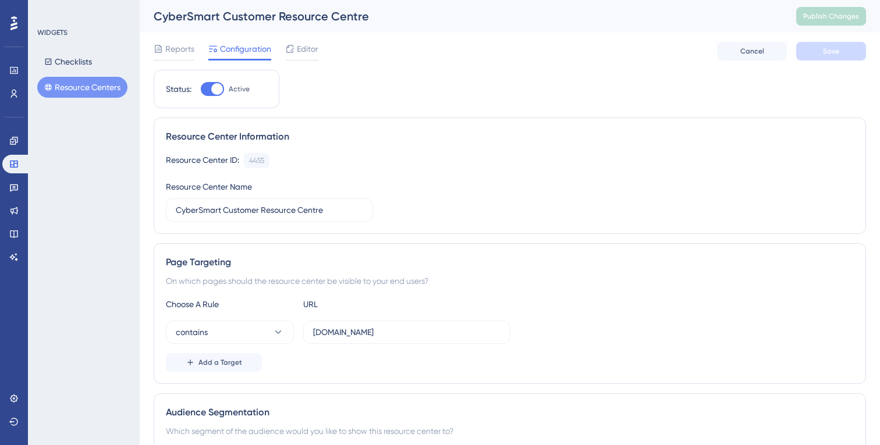
click at [79, 79] on button "Resource Centers" at bounding box center [82, 87] width 90 height 21
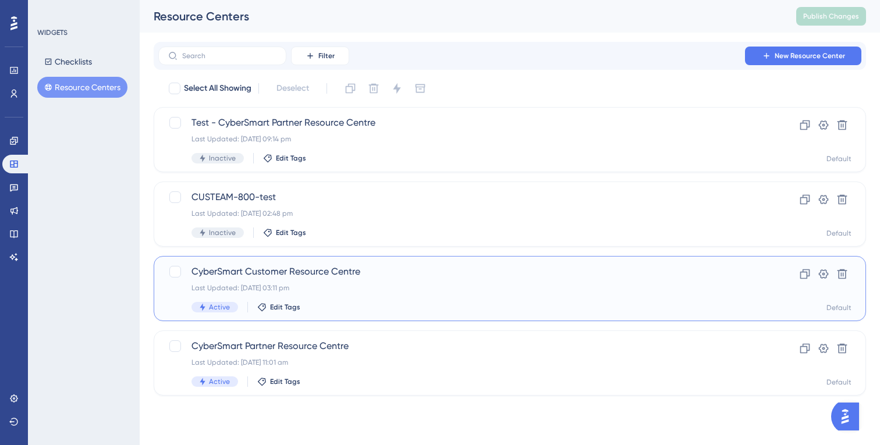
click at [349, 277] on span "CyberSmart Customer Resource Centre" at bounding box center [462, 272] width 543 height 14
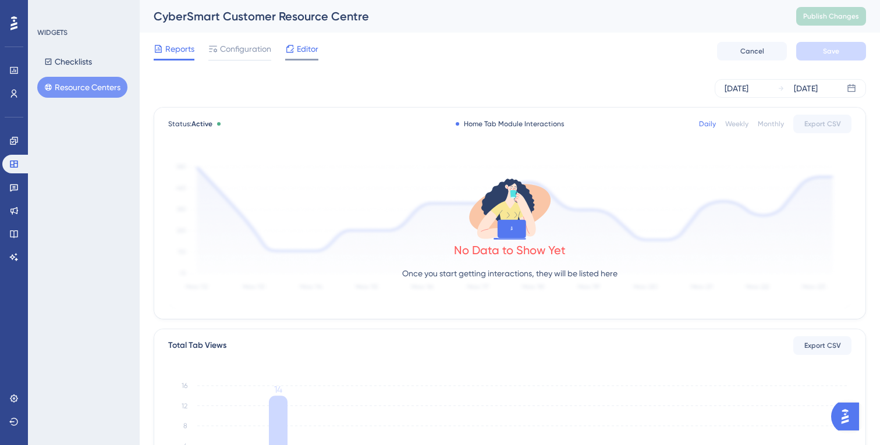
click at [287, 50] on icon at bounding box center [289, 48] width 9 height 9
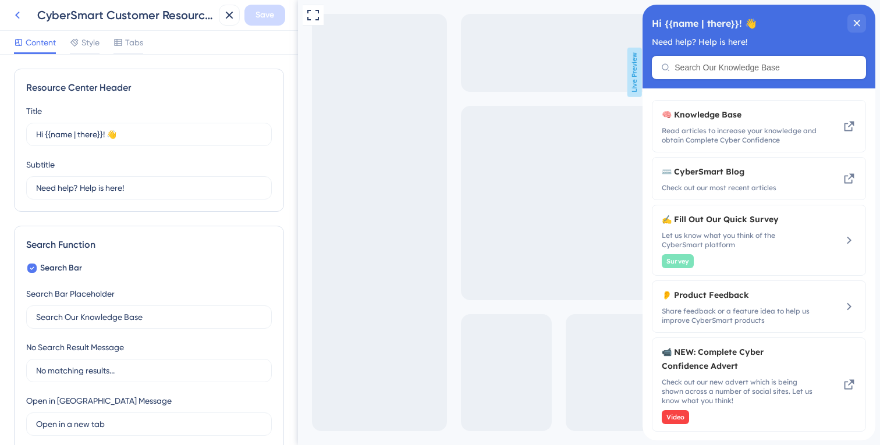
click at [10, 16] on icon at bounding box center [17, 15] width 14 height 14
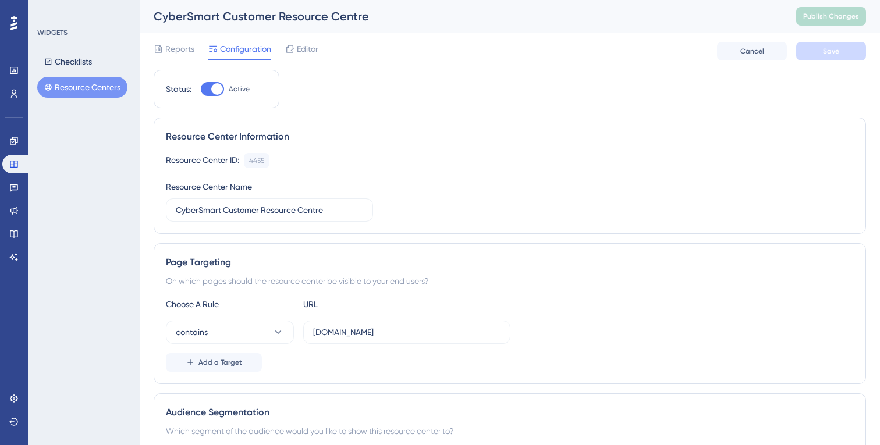
click at [16, 15] on div at bounding box center [14, 23] width 19 height 19
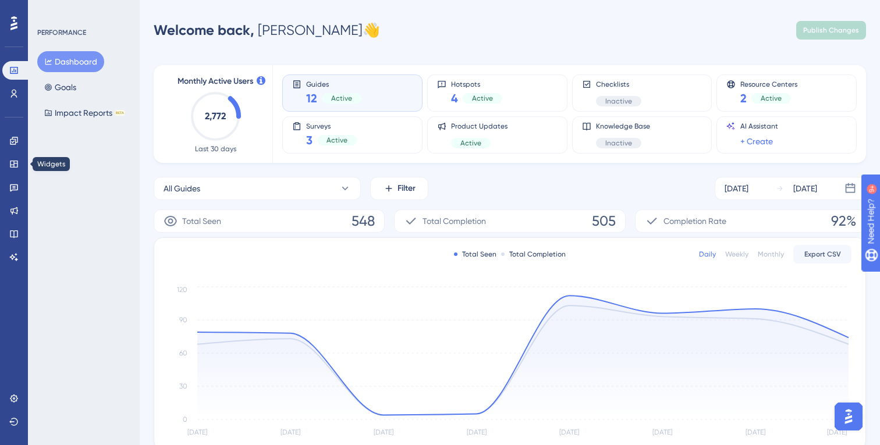
click at [15, 175] on div "Engagement Widgets Feedback Product Updates Knowledge Base AI Assistant" at bounding box center [13, 198] width 23 height 135
click at [16, 189] on icon at bounding box center [13, 187] width 9 height 9
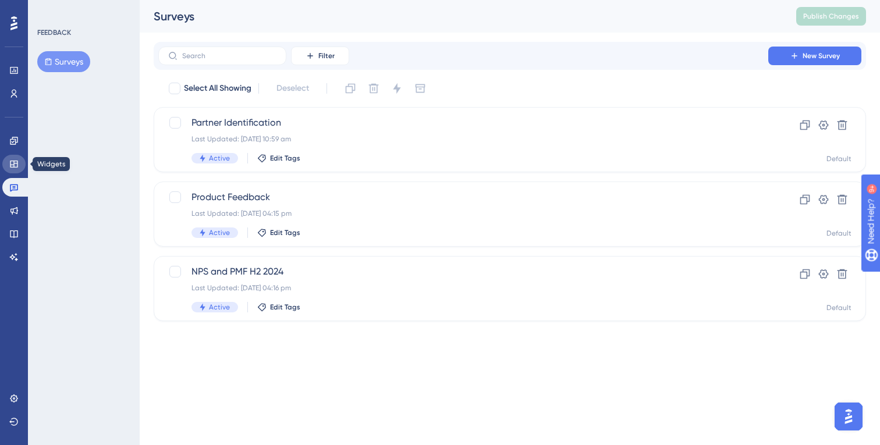
click at [13, 157] on link at bounding box center [13, 164] width 23 height 19
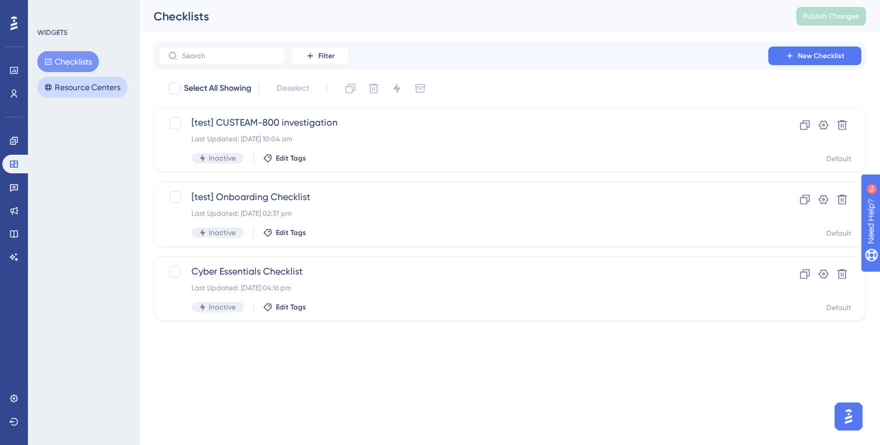
click at [72, 91] on button "Resource Centers" at bounding box center [82, 87] width 90 height 21
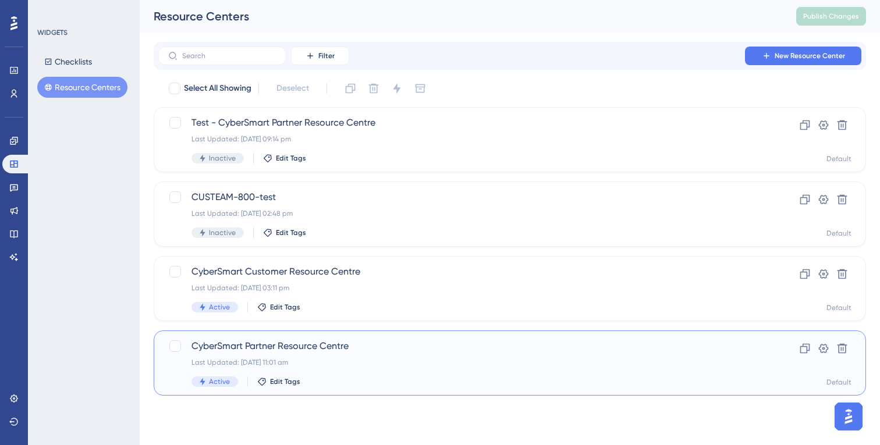
click at [378, 346] on span "CyberSmart Partner Resource Centre" at bounding box center [462, 346] width 543 height 14
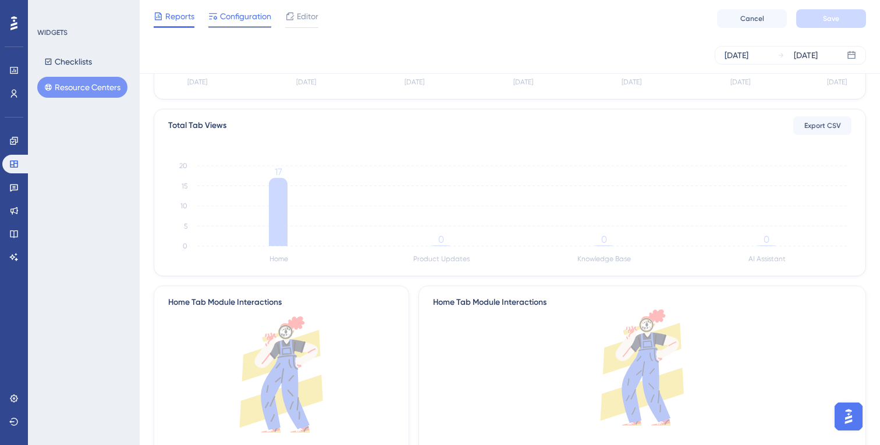
scroll to position [214, 0]
click at [256, 22] on span "Configuration" at bounding box center [245, 16] width 51 height 14
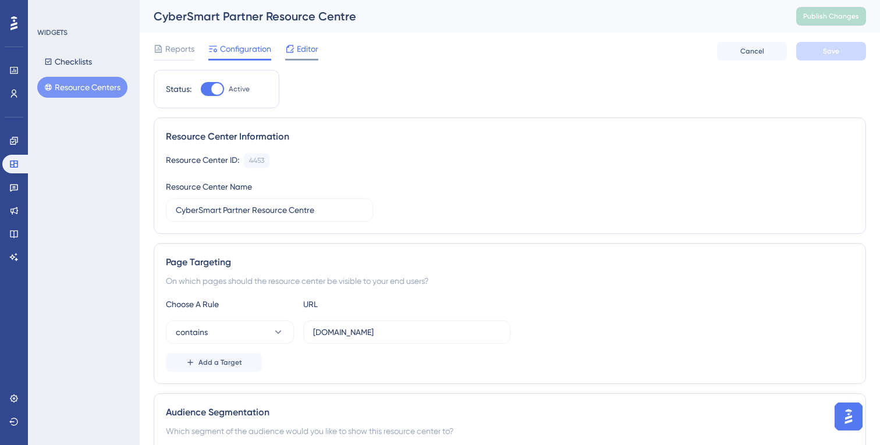
click at [317, 47] on span "Editor" at bounding box center [308, 49] width 22 height 14
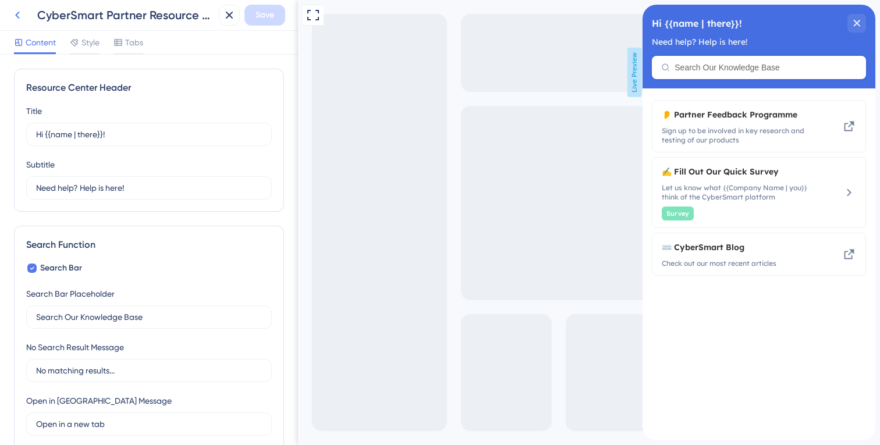
click at [13, 19] on icon at bounding box center [17, 15] width 14 height 14
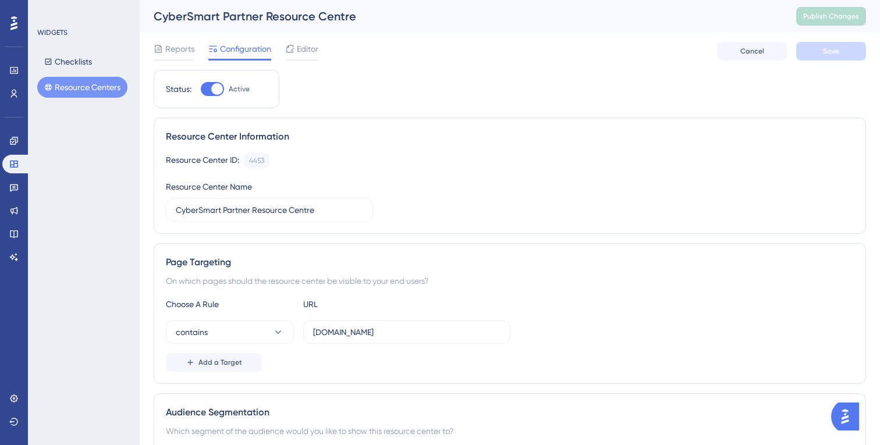
click at [66, 90] on button "Resource Centers" at bounding box center [82, 87] width 90 height 21
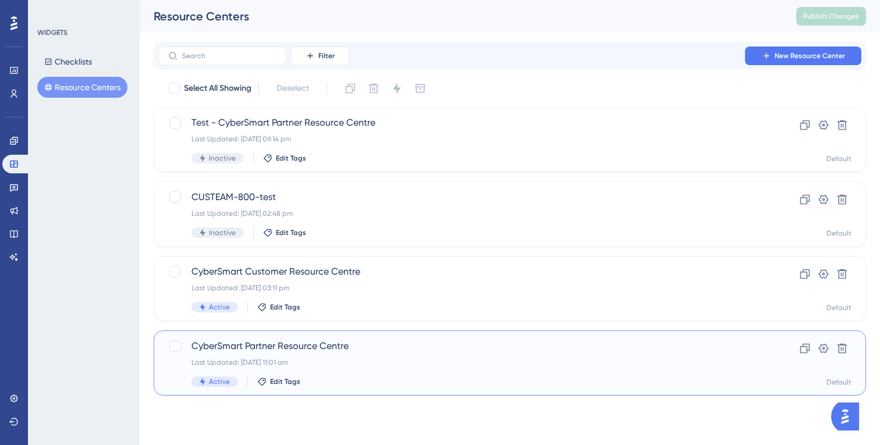
click at [377, 370] on div "CyberSmart Partner Resource Centre Last Updated: 22 Jul 2025 11:01 am Active Ed…" at bounding box center [462, 363] width 543 height 48
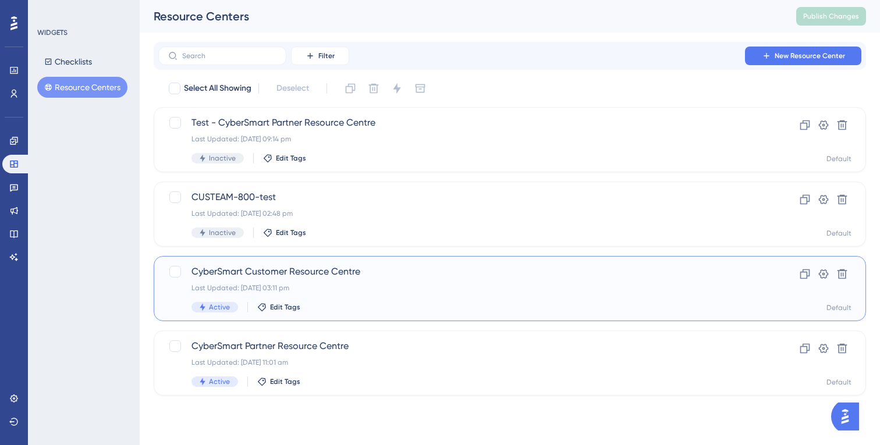
click at [418, 285] on div "Last Updated: 16 Sept 2025 03:11 pm" at bounding box center [462, 287] width 543 height 9
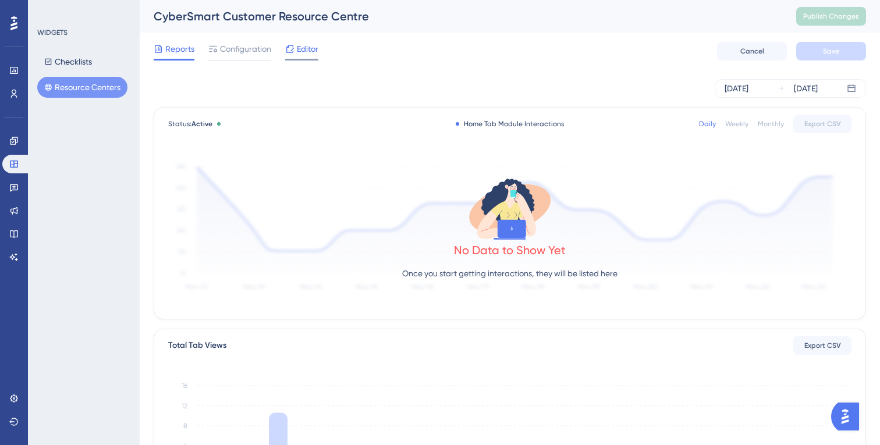
click at [303, 51] on span "Editor" at bounding box center [308, 49] width 22 height 14
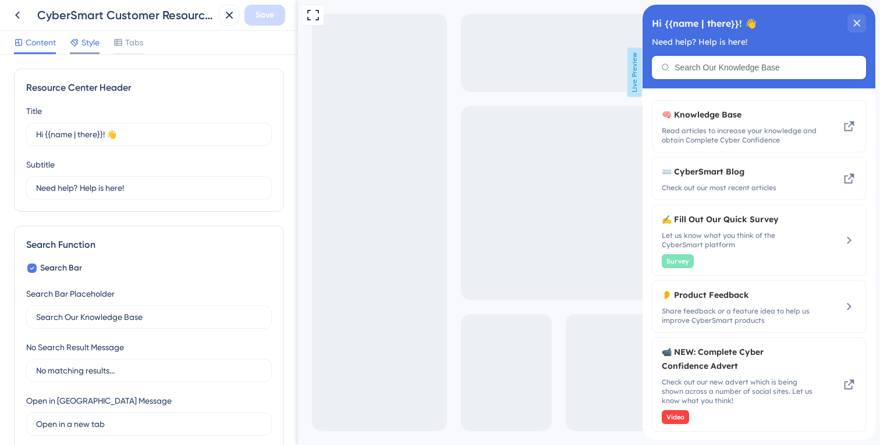
click at [94, 38] on span "Style" at bounding box center [90, 42] width 18 height 14
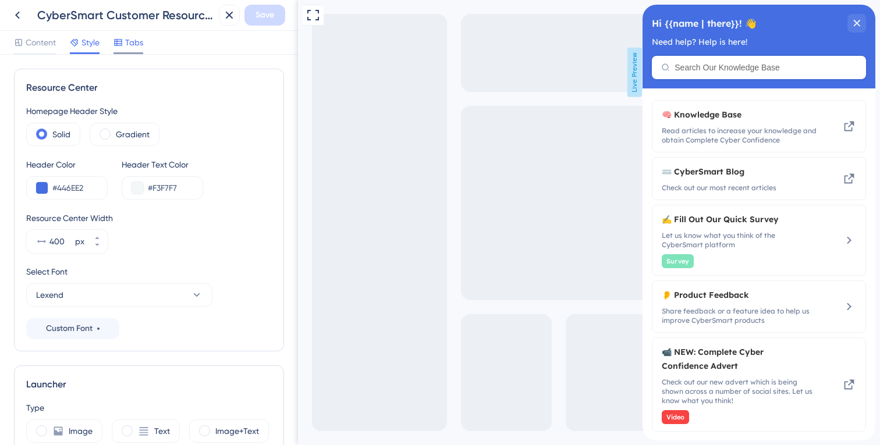
click at [126, 40] on span "Tabs" at bounding box center [134, 42] width 18 height 14
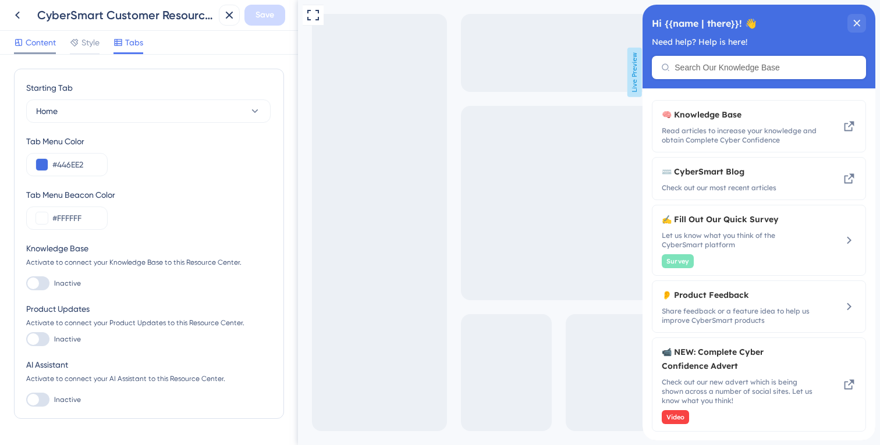
click at [49, 37] on span "Content" at bounding box center [41, 42] width 30 height 14
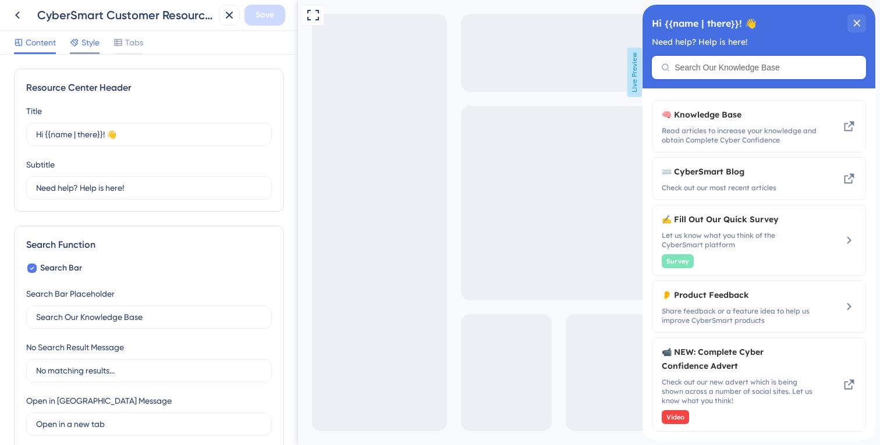
click at [86, 41] on span "Style" at bounding box center [90, 42] width 18 height 14
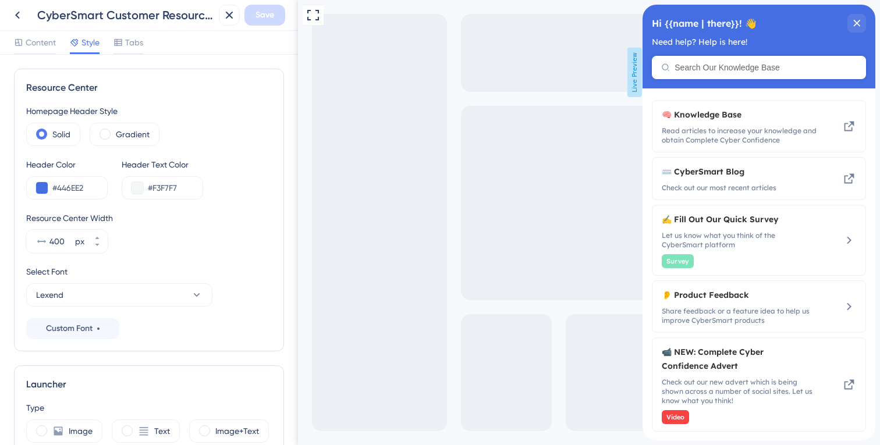
click at [859, 38] on div "Need help? Help is here!" at bounding box center [759, 41] width 214 height 9
click at [860, 11] on div "Hi {{name | there}}! 👋 Need help? Help is here!" at bounding box center [758, 47] width 233 height 84
click at [850, 26] on div "close resource center" at bounding box center [856, 23] width 19 height 19
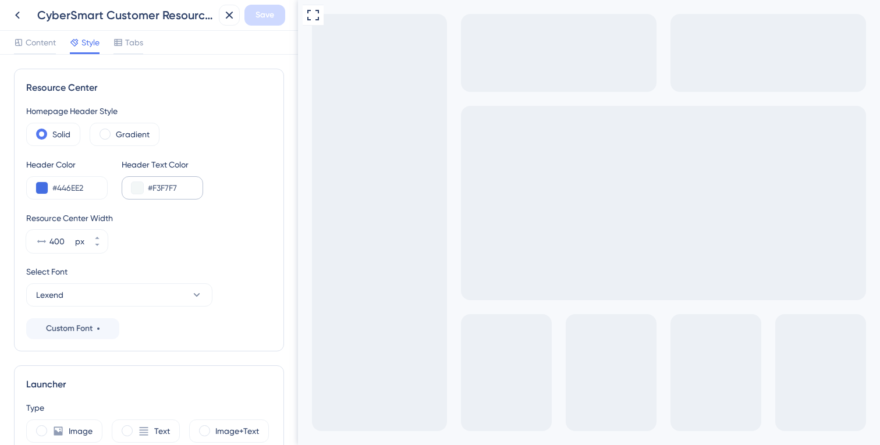
scroll to position [392, 0]
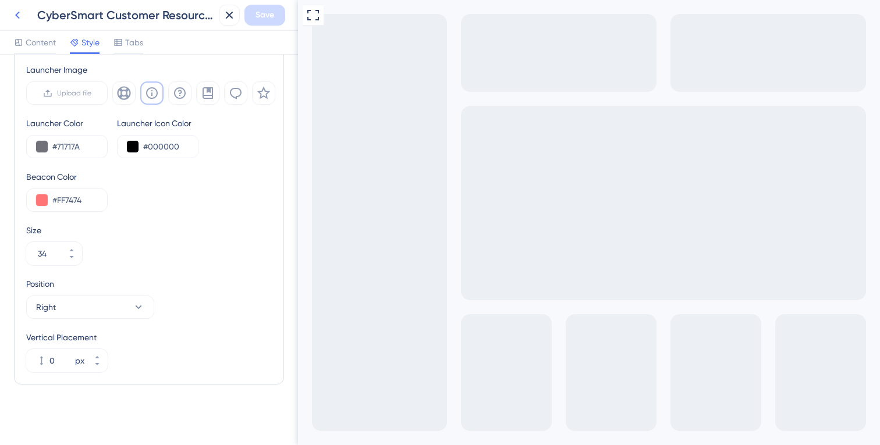
click at [13, 13] on icon at bounding box center [17, 15] width 14 height 14
